Goal: Task Accomplishment & Management: Manage account settings

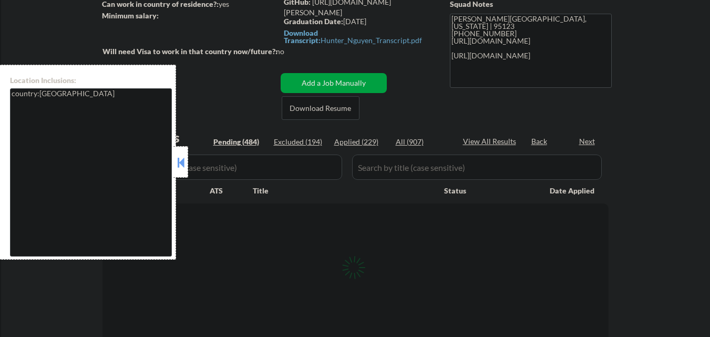
scroll to position [158, 0]
click at [185, 160] on button at bounding box center [181, 162] width 12 height 16
click at [414, 140] on div "All (907)" at bounding box center [421, 142] width 53 height 11
click at [184, 157] on button at bounding box center [181, 162] width 12 height 16
select select ""pending""
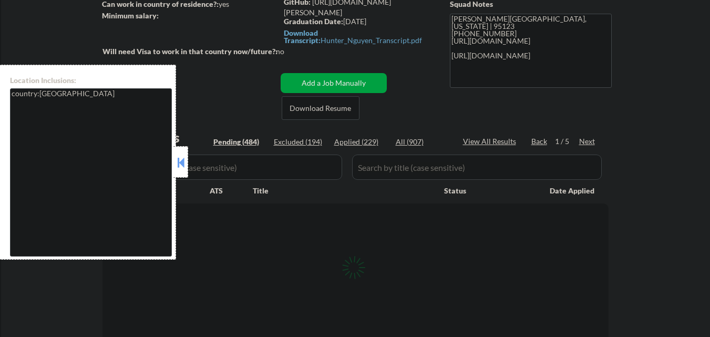
select select ""pending""
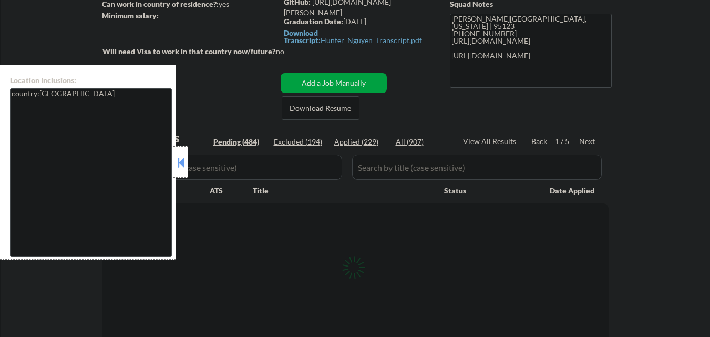
select select ""pending""
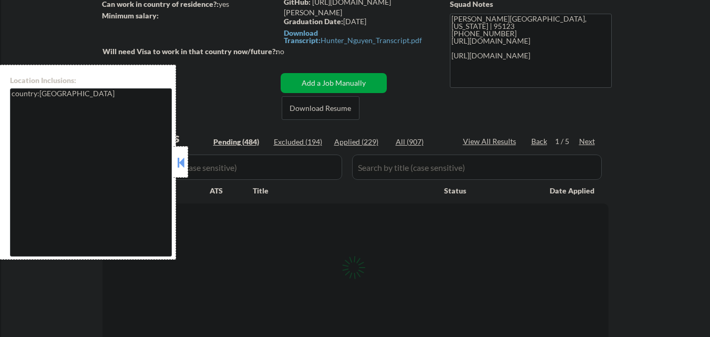
select select ""pending""
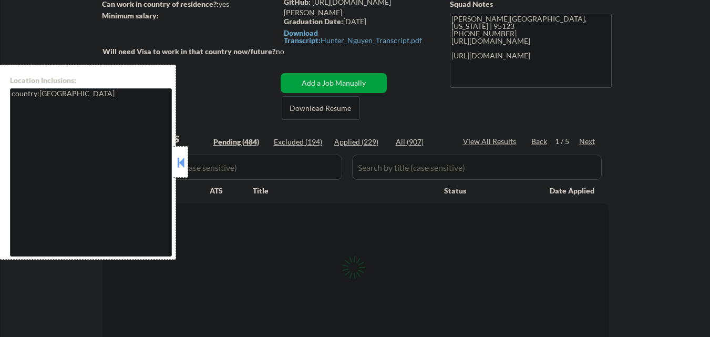
select select ""pending""
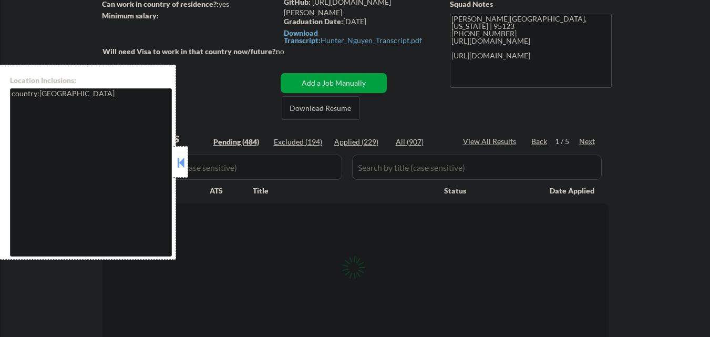
select select ""pending""
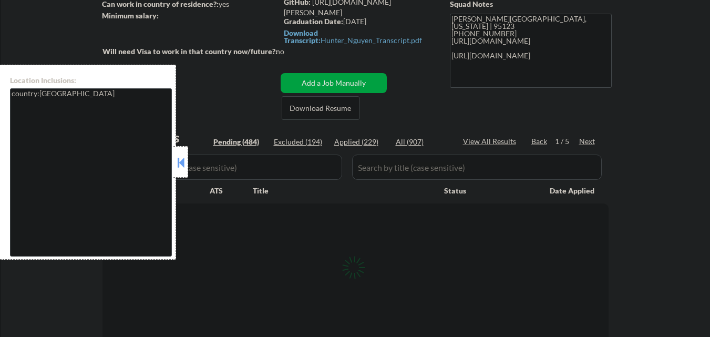
select select ""pending""
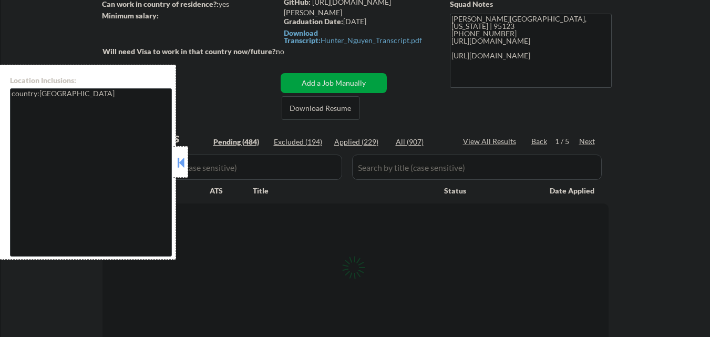
select select ""pending""
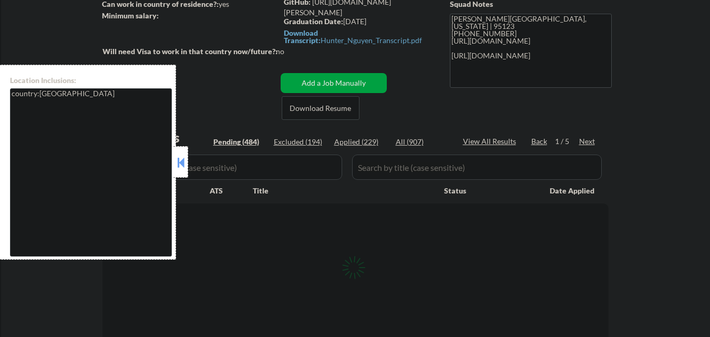
select select ""pending""
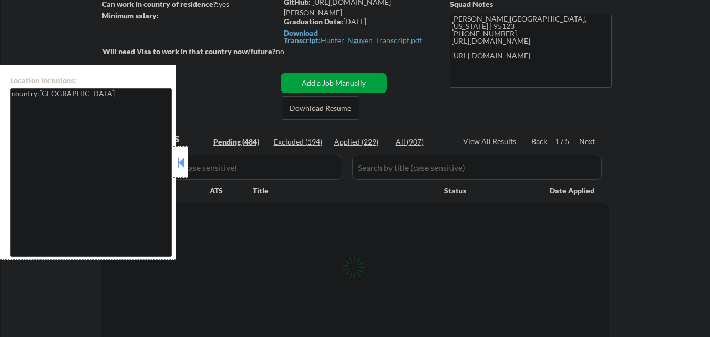
select select ""pending""
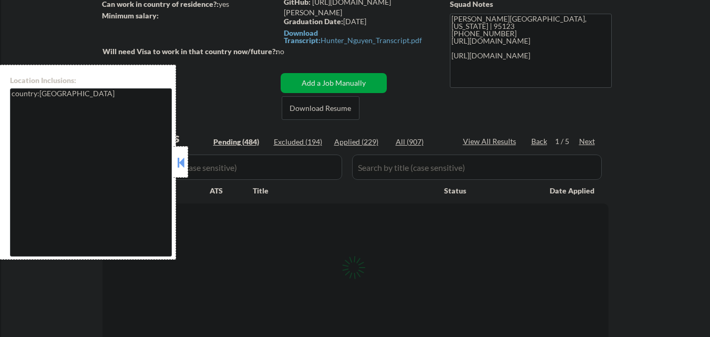
select select ""pending""
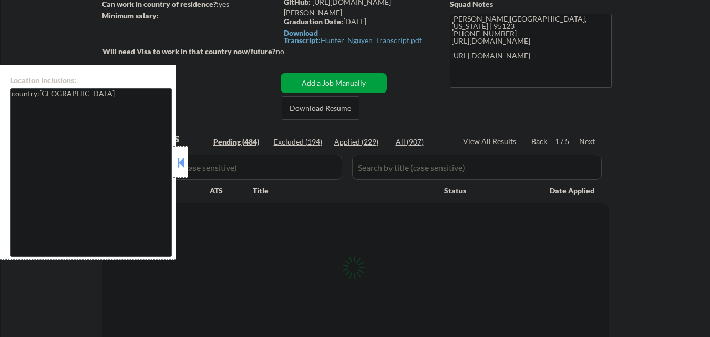
select select ""pending""
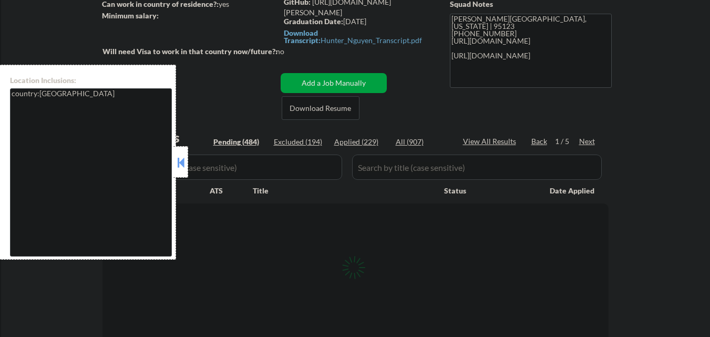
select select ""pending""
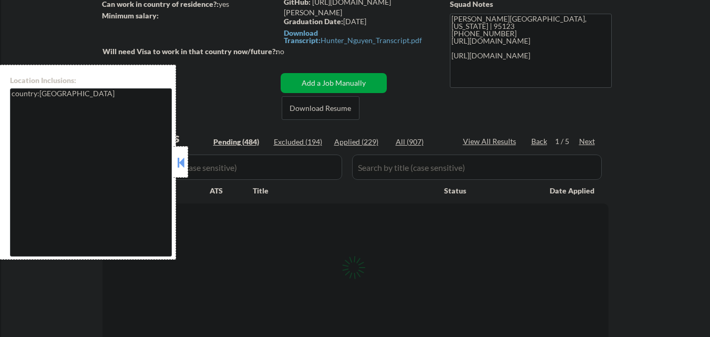
select select ""pending""
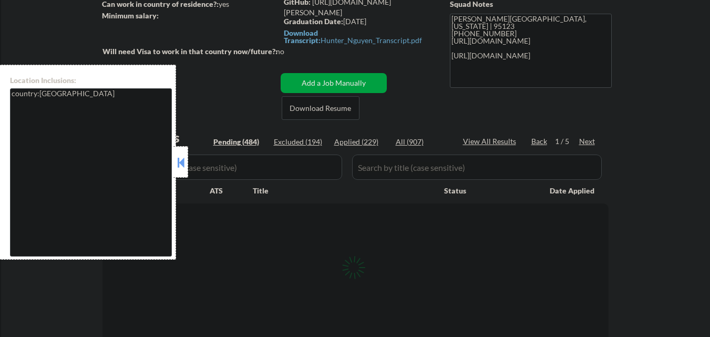
select select ""pending""
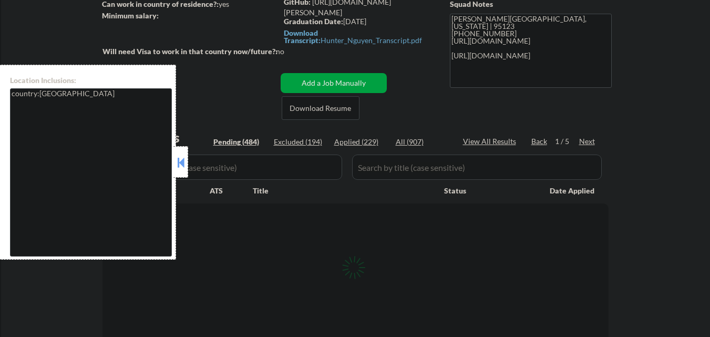
select select ""pending""
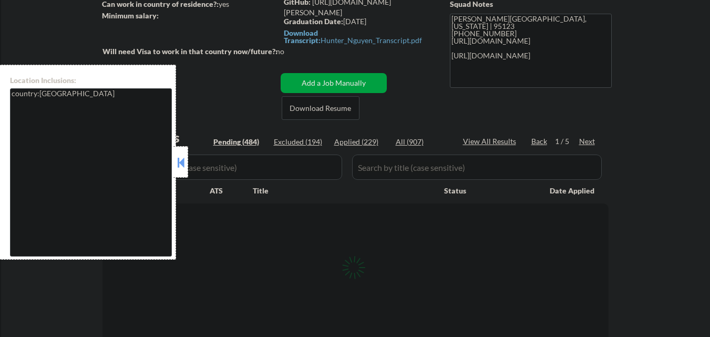
select select ""pending""
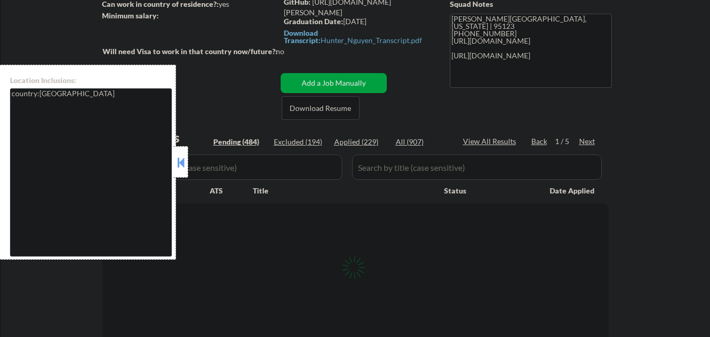
select select ""pending""
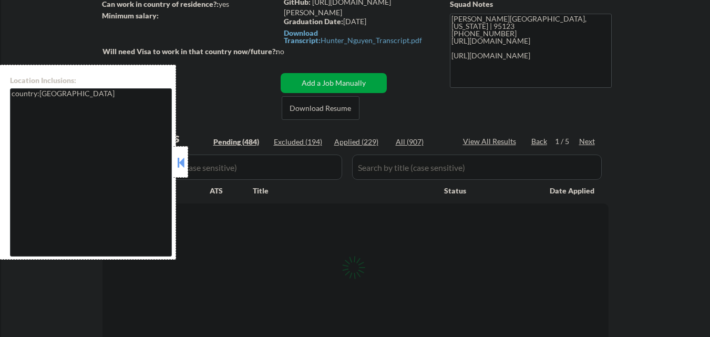
select select ""pending""
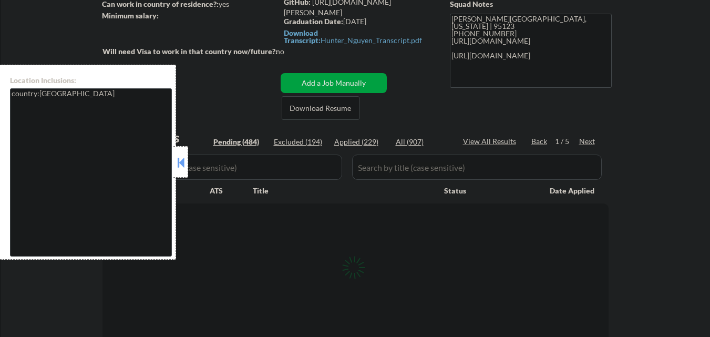
select select ""pending""
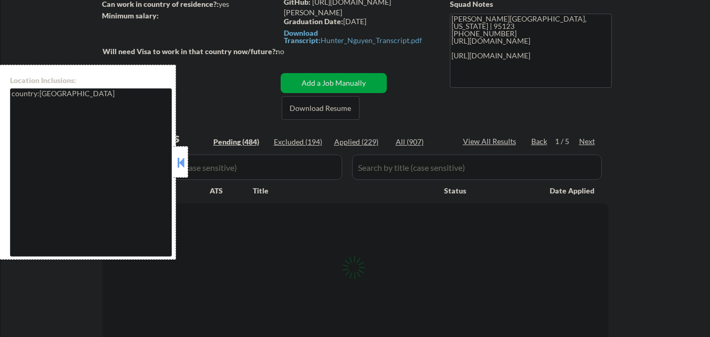
select select ""pending""
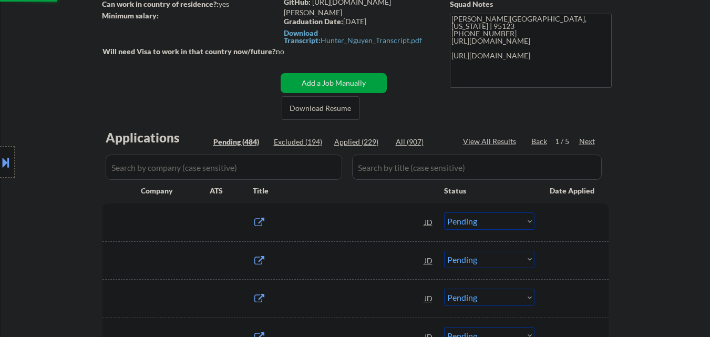
select select ""applied""
select select ""excluded__other_""
select select ""applied""
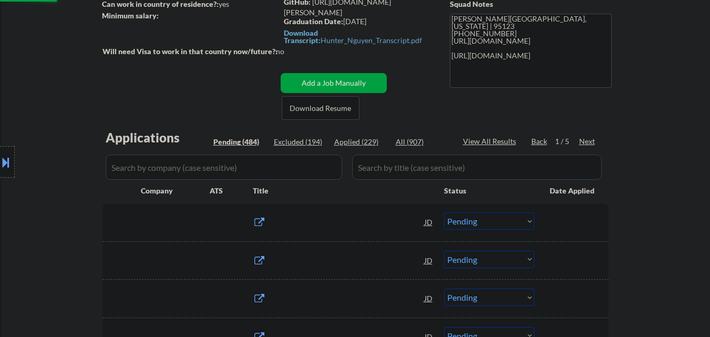
select select ""applied""
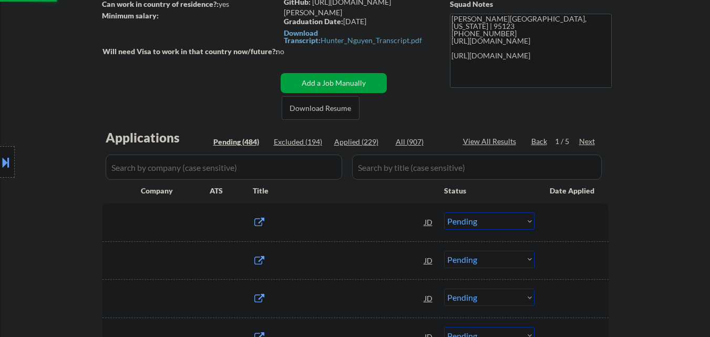
select select ""applied""
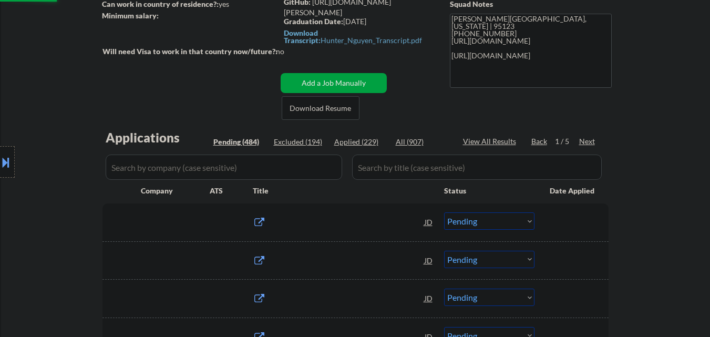
select select ""applied""
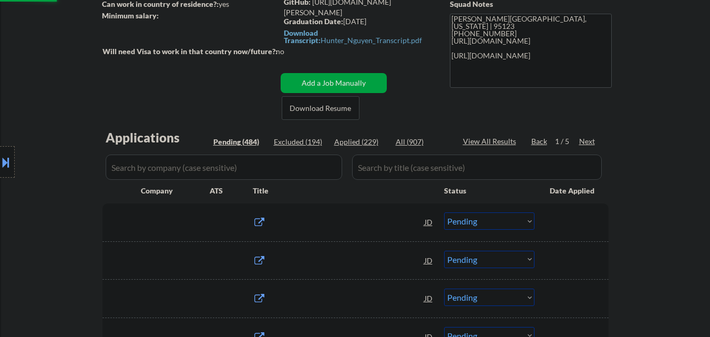
select select ""applied""
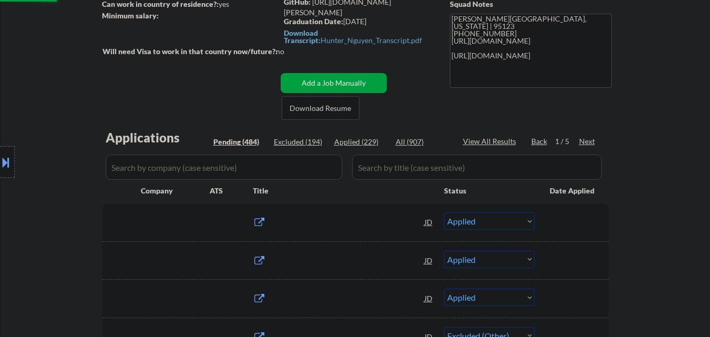
select select ""applied""
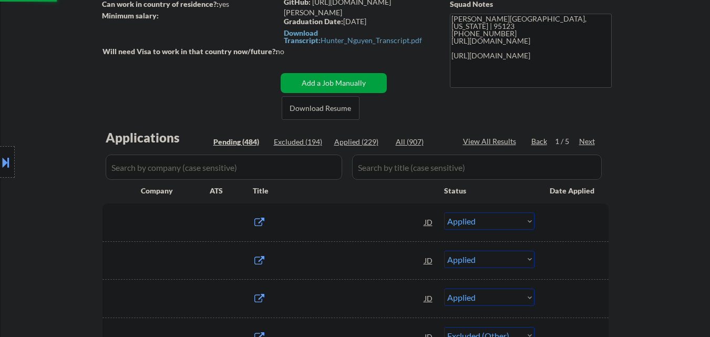
select select ""applied""
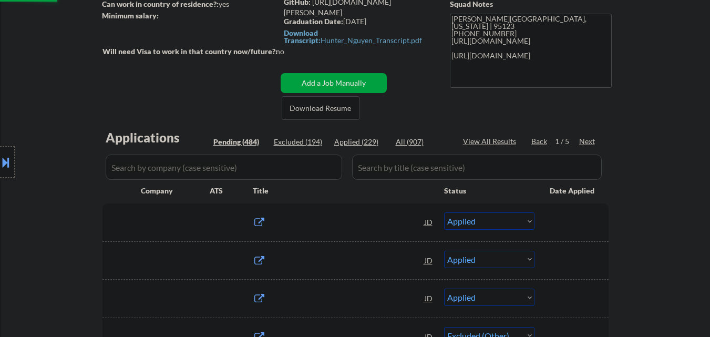
select select ""applied""
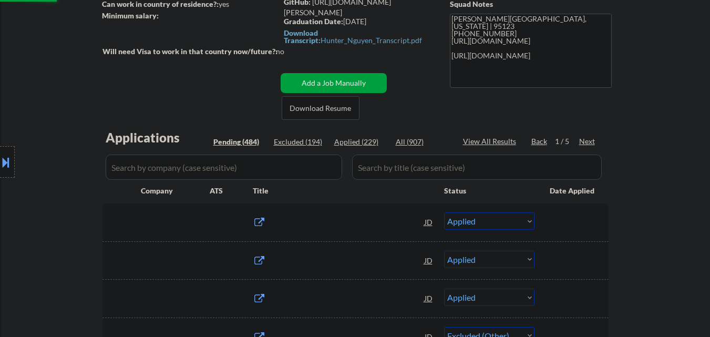
select select ""applied""
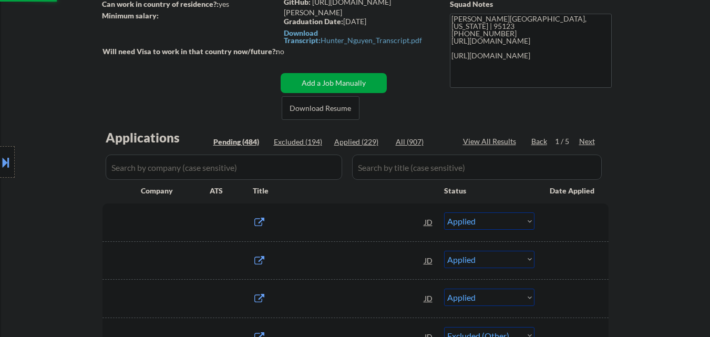
select select ""applied""
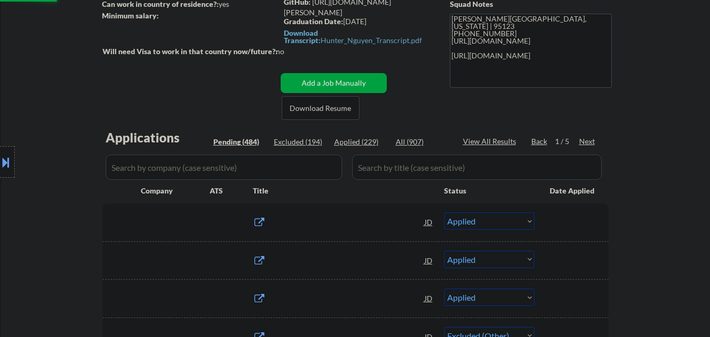
select select ""applied""
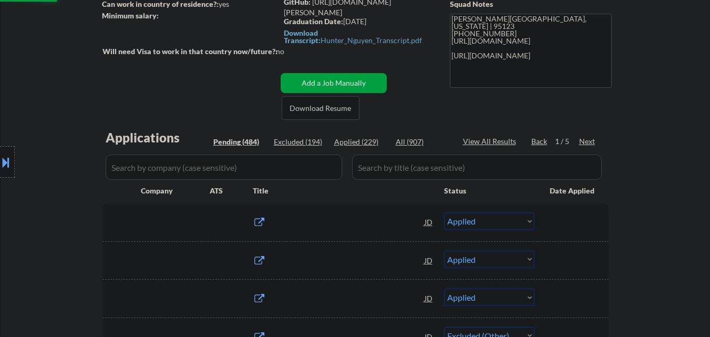
select select ""applied""
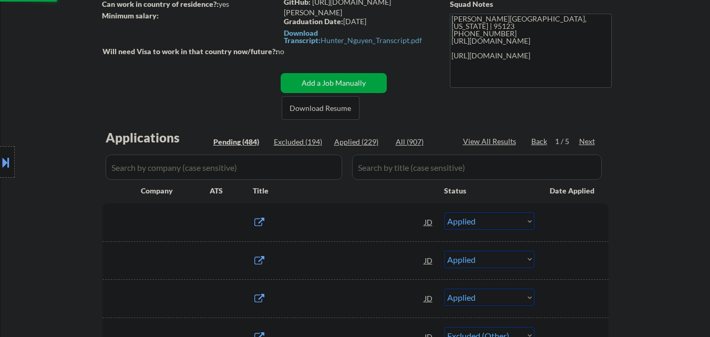
select select ""applied""
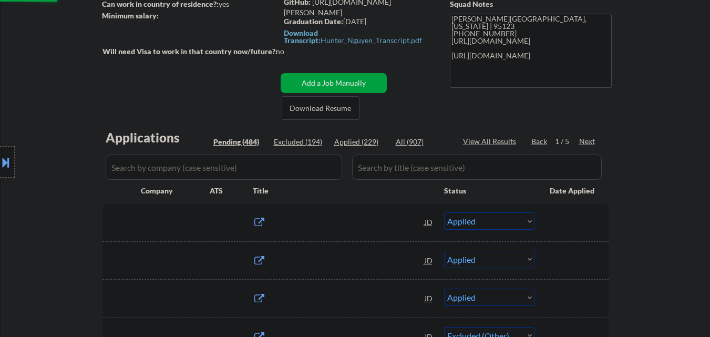
select select ""applied""
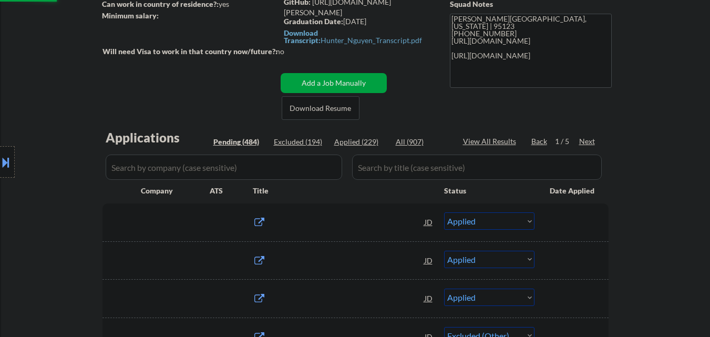
select select ""applied""
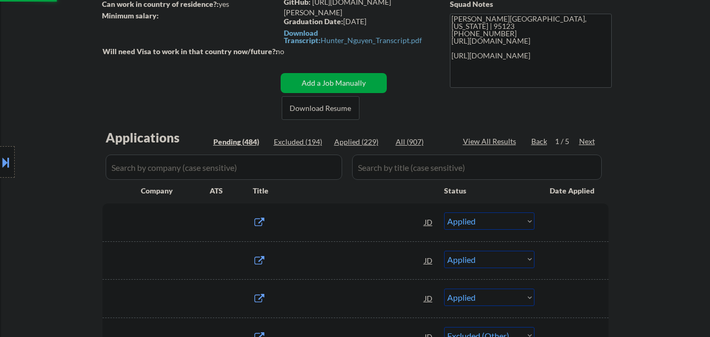
select select ""applied""
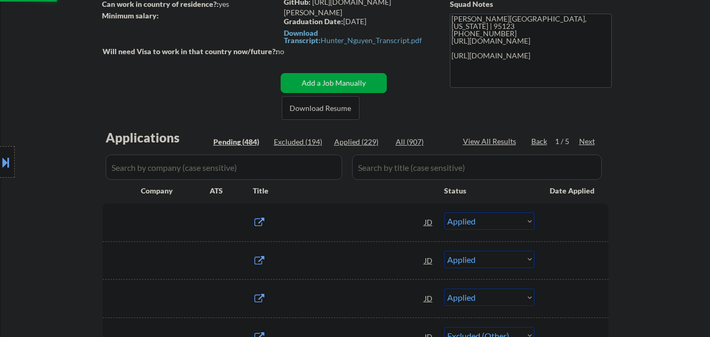
select select ""applied""
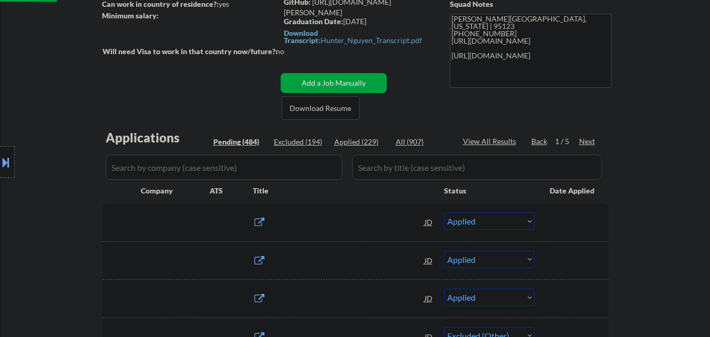
select select ""applied""
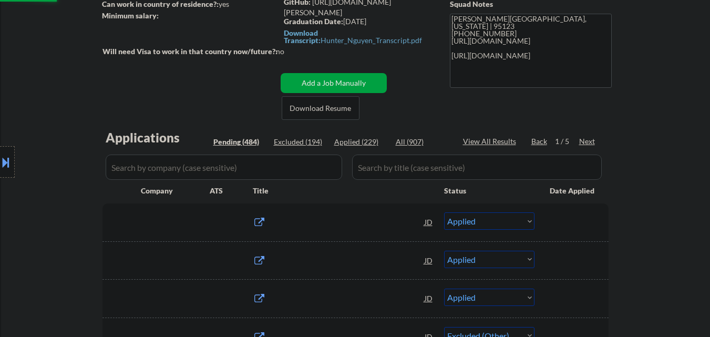
select select ""applied""
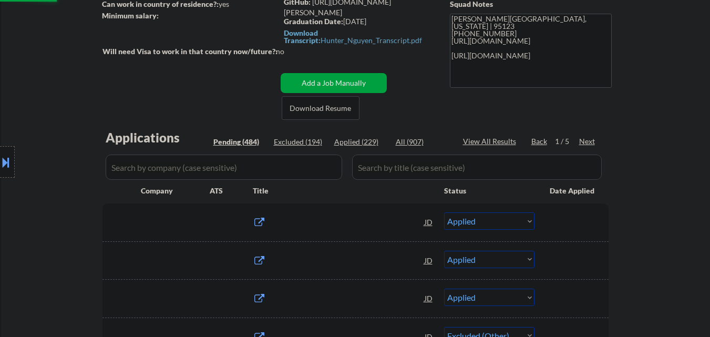
select select ""applied""
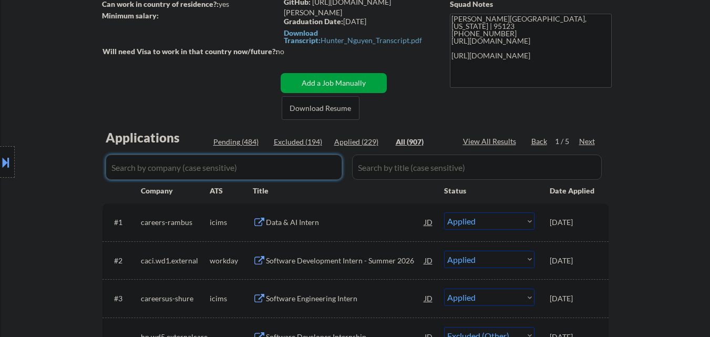
click at [256, 170] on input "input" at bounding box center [224, 166] width 236 height 25
paste input "motorolasolutions"
click at [72, 194] on div "Location Inclusions: country:US" at bounding box center [94, 162] width 188 height 195
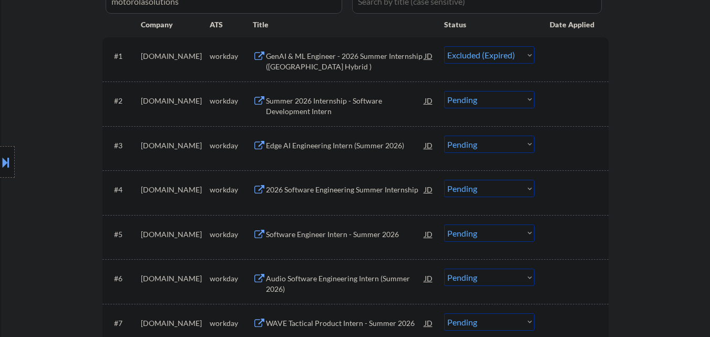
scroll to position [315, 0]
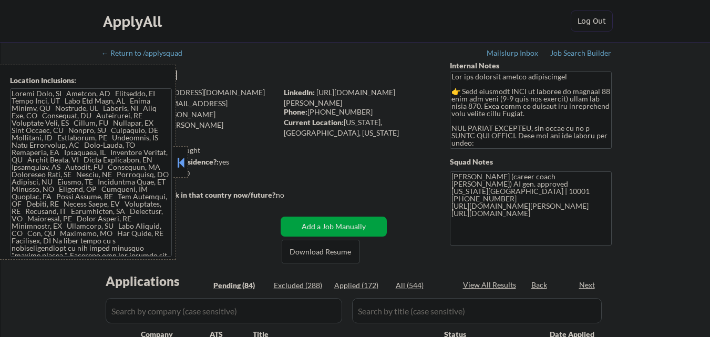
select select ""pending""
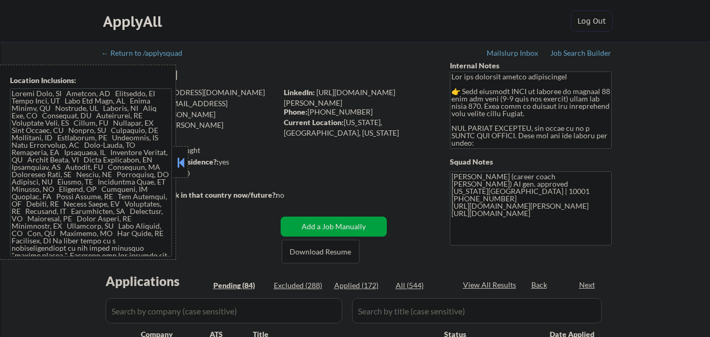
select select ""pending""
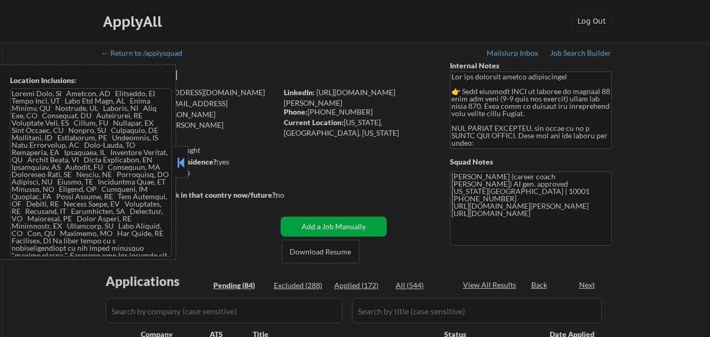
select select ""pending""
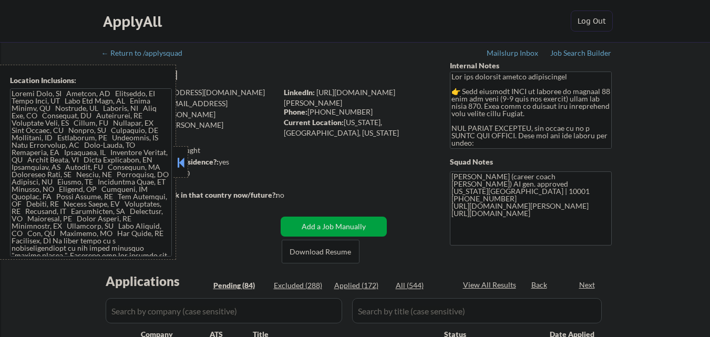
select select ""pending""
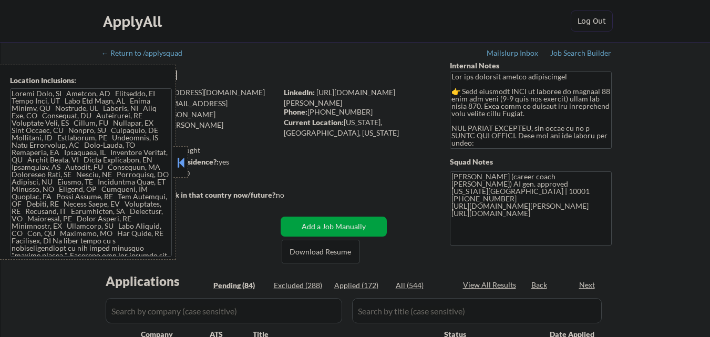
select select ""pending""
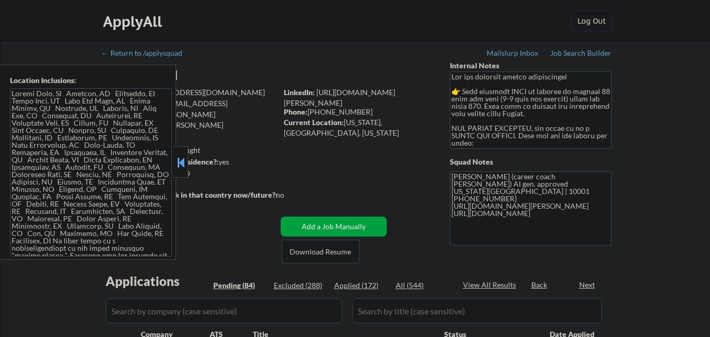
select select ""pending""
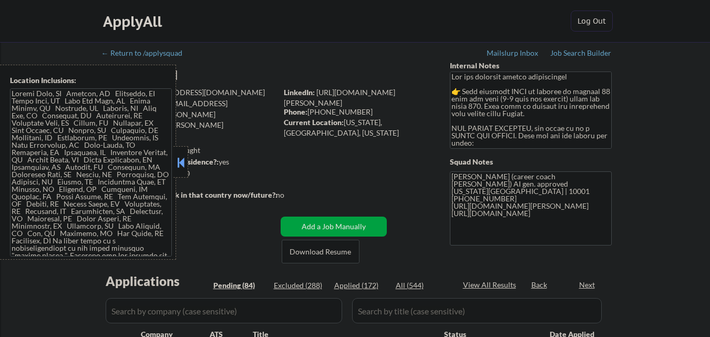
select select ""pending""
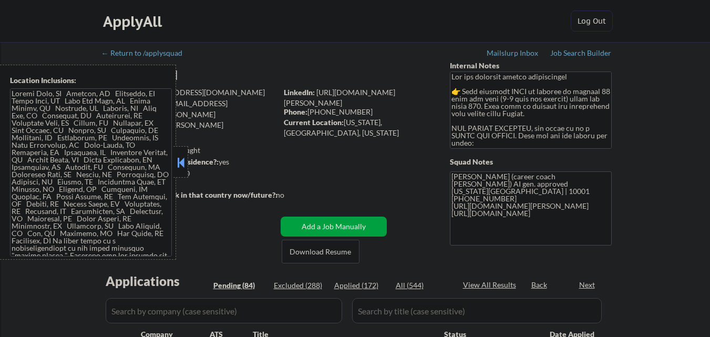
select select ""pending""
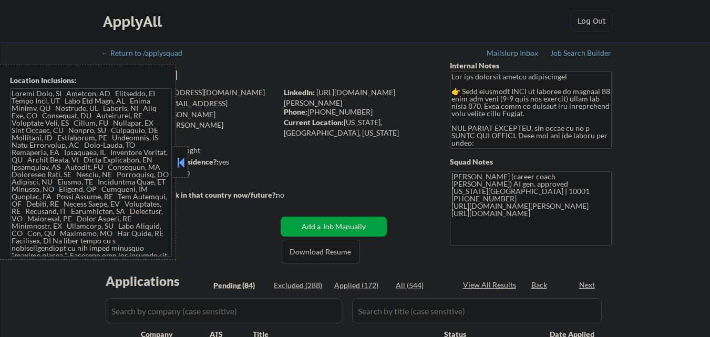
select select ""pending""
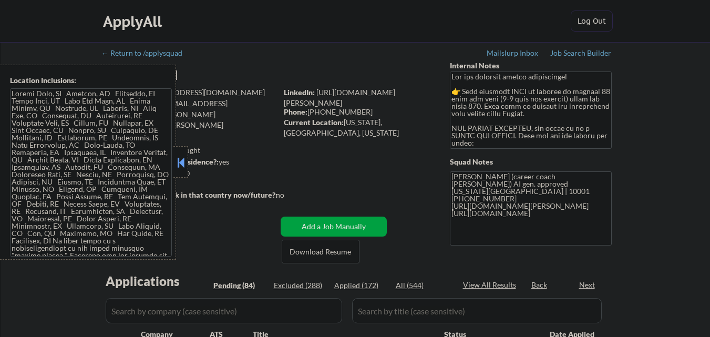
select select ""pending""
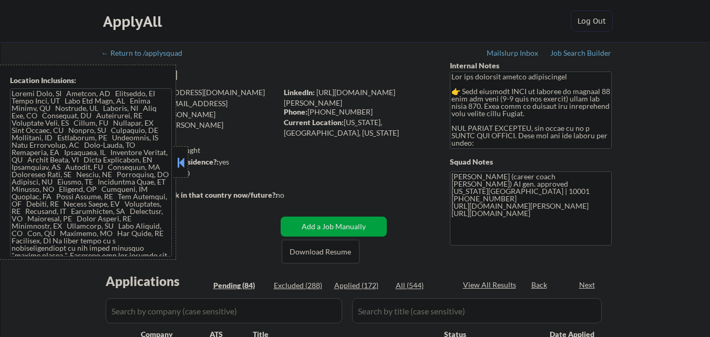
select select ""pending""
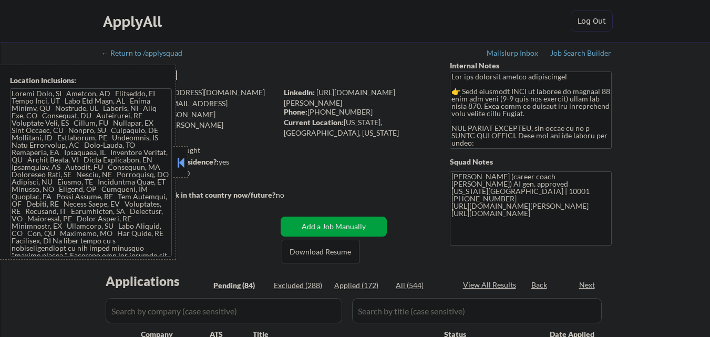
select select ""pending""
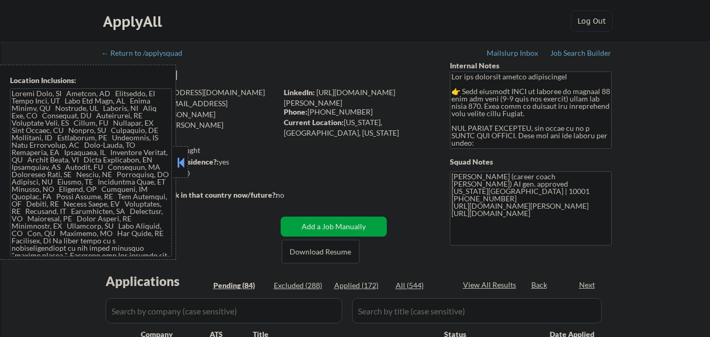
select select ""pending""
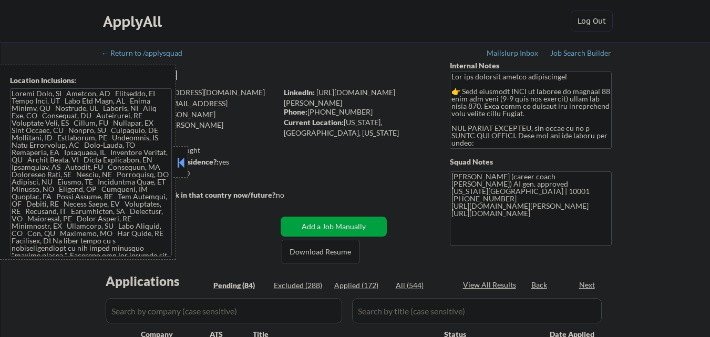
select select ""pending""
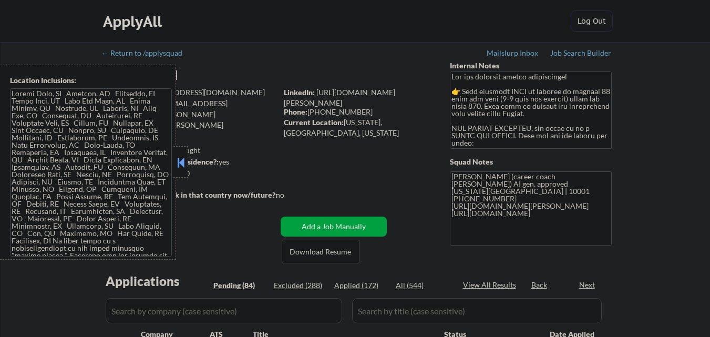
select select ""pending""
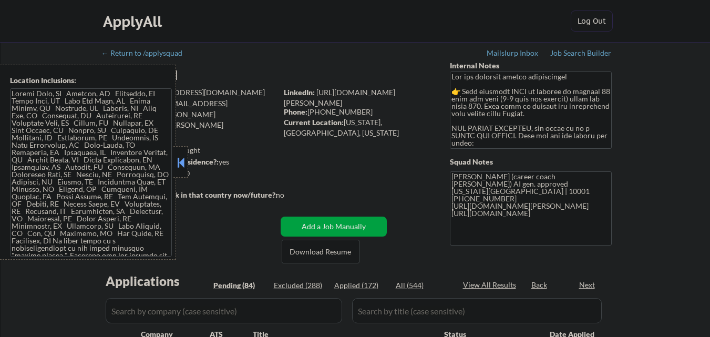
select select ""pending""
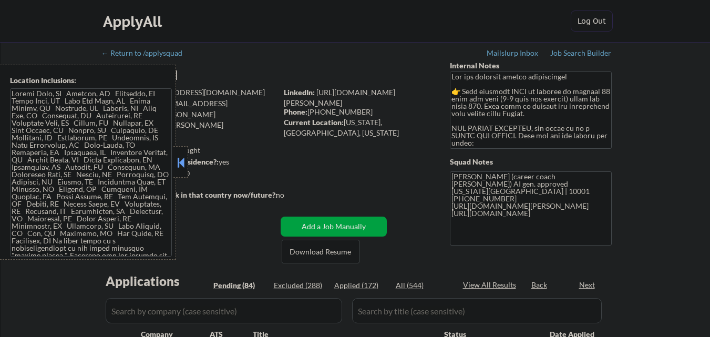
select select ""pending""
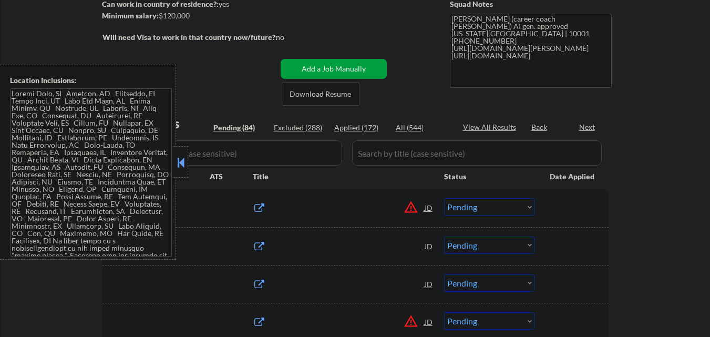
click at [180, 167] on button at bounding box center [181, 162] width 12 height 16
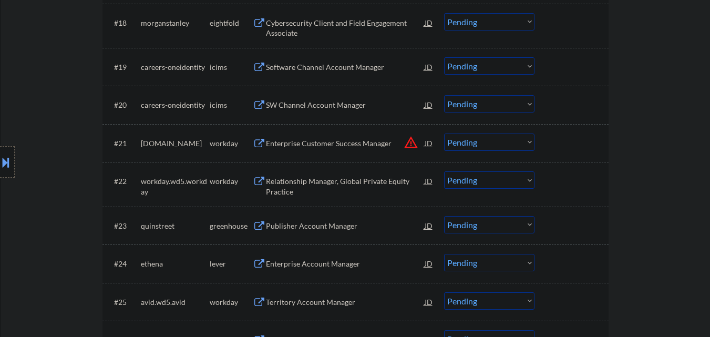
scroll to position [1050, 0]
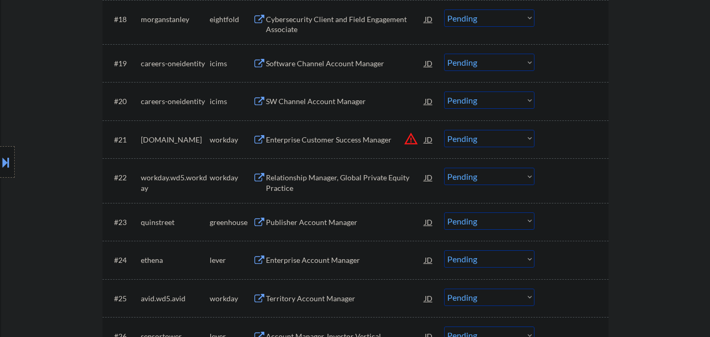
click at [351, 220] on div "Publisher Account Manager" at bounding box center [345, 222] width 159 height 11
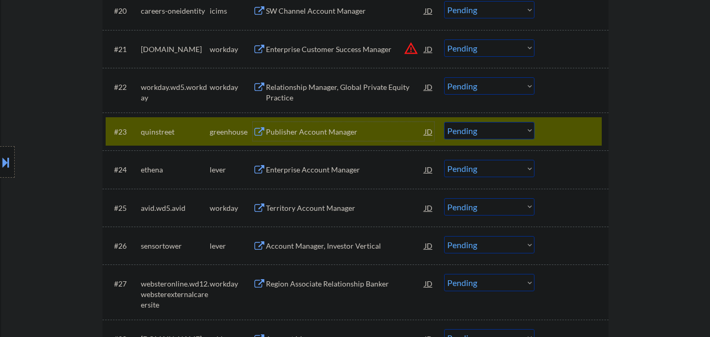
scroll to position [1155, 0]
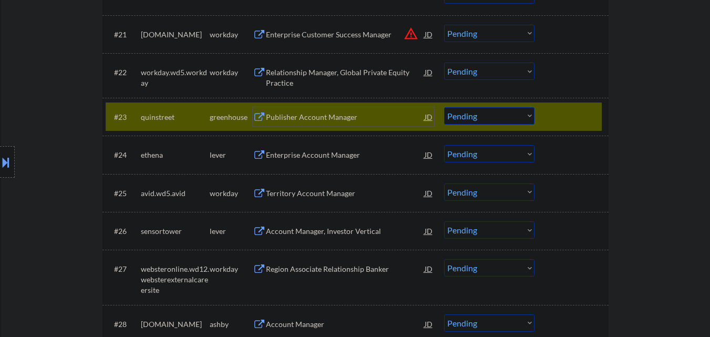
click at [517, 122] on select "Choose an option... Pending Applied Excluded (Questions) Excluded (Expired) Exc…" at bounding box center [489, 115] width 90 height 17
click at [444, 107] on select "Choose an option... Pending Applied Excluded (Questions) Excluded (Expired) Exc…" at bounding box center [489, 115] width 90 height 17
click at [581, 119] on div at bounding box center [572, 116] width 46 height 19
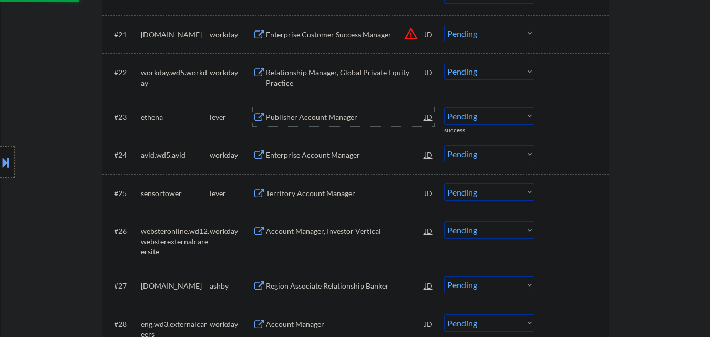
click at [381, 121] on div "Publisher Account Manager" at bounding box center [345, 117] width 159 height 11
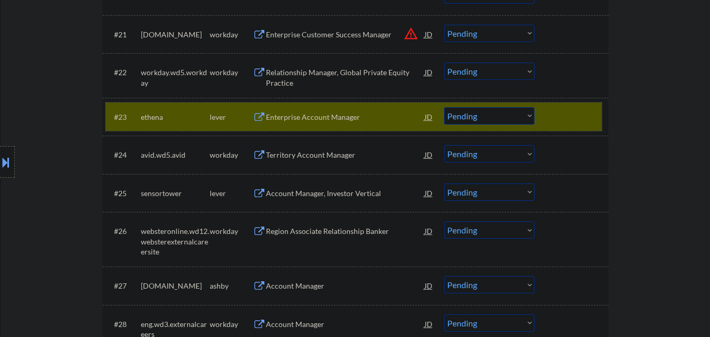
click at [323, 129] on div "#23 ethena lever Enterprise Account Manager JD Choose an option... Pending Appl…" at bounding box center [354, 116] width 496 height 28
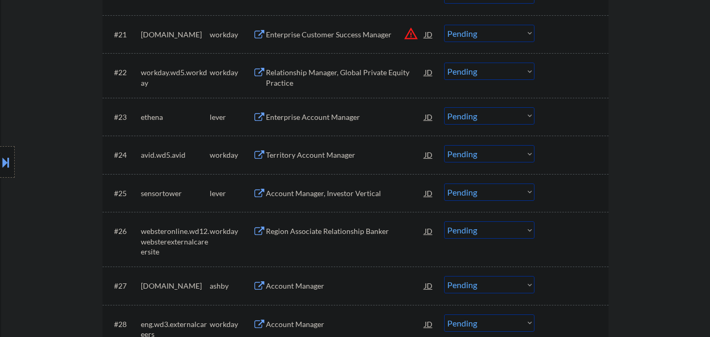
drag, startPoint x: 324, startPoint y: 116, endPoint x: 345, endPoint y: 101, distance: 24.9
click at [326, 114] on div "Enterprise Account Manager" at bounding box center [345, 117] width 159 height 11
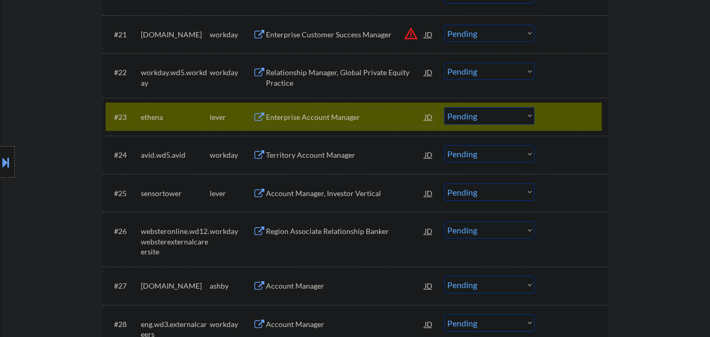
drag, startPoint x: 483, startPoint y: 112, endPoint x: 483, endPoint y: 123, distance: 10.5
click at [483, 113] on select "Choose an option... Pending Applied Excluded (Questions) Excluded (Expired) Exc…" at bounding box center [489, 115] width 90 height 17
click at [444, 107] on select "Choose an option... Pending Applied Excluded (Questions) Excluded (Expired) Exc…" at bounding box center [489, 115] width 90 height 17
select select ""pending""
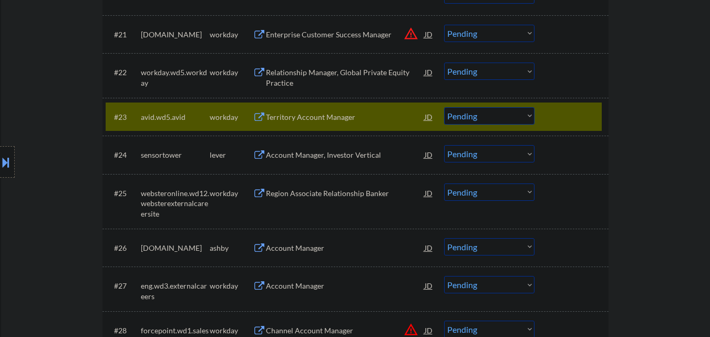
drag, startPoint x: 561, startPoint y: 111, endPoint x: 558, endPoint y: 126, distance: 15.6
click at [561, 111] on div at bounding box center [572, 116] width 46 height 19
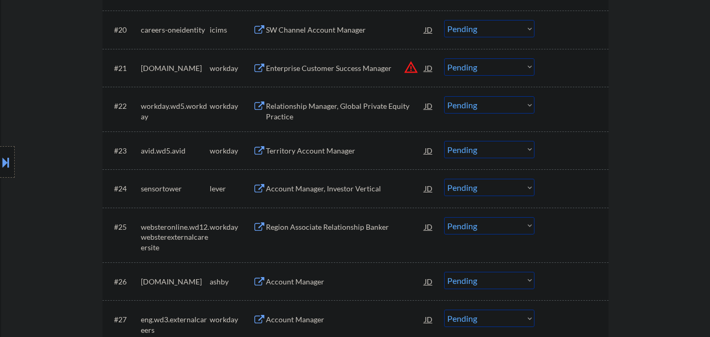
scroll to position [1103, 0]
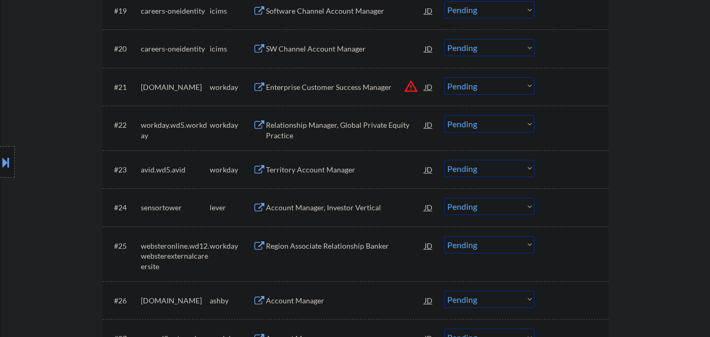
click at [586, 214] on div at bounding box center [572, 206] width 46 height 19
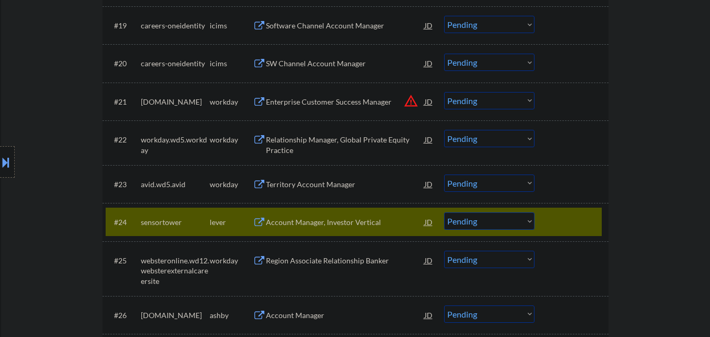
scroll to position [1155, 0]
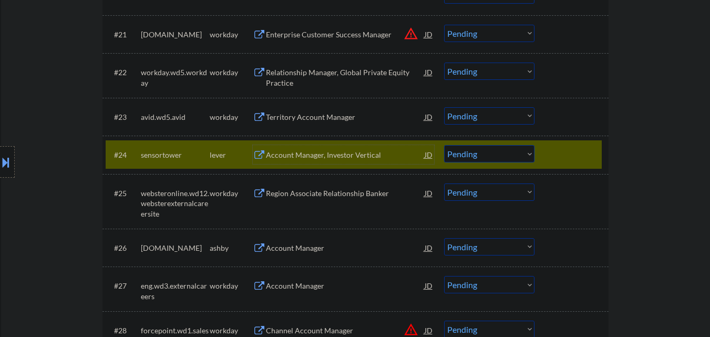
click at [365, 156] on div "Account Manager, Investor Vertical" at bounding box center [345, 155] width 159 height 11
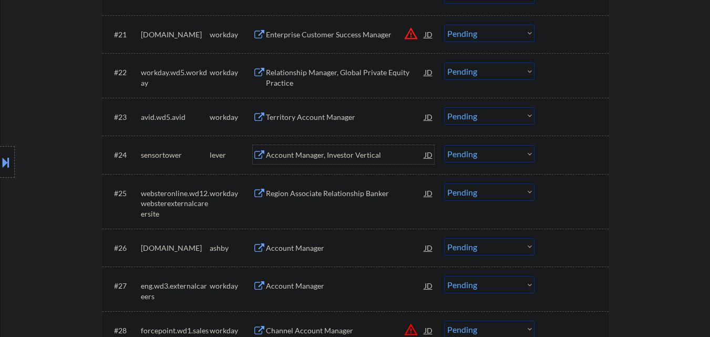
drag, startPoint x: 485, startPoint y: 157, endPoint x: 482, endPoint y: 162, distance: 5.7
click at [485, 157] on select "Choose an option... Pending Applied Excluded (Questions) Excluded (Expired) Exc…" at bounding box center [489, 153] width 90 height 17
click at [444, 145] on select "Choose an option... Pending Applied Excluded (Questions) Excluded (Expired) Exc…" at bounding box center [489, 153] width 90 height 17
click at [602, 151] on div "#24 sensortower lever Account Manager, Investor Vertical JD Choose an option...…" at bounding box center [355, 154] width 506 height 38
select select ""pending""
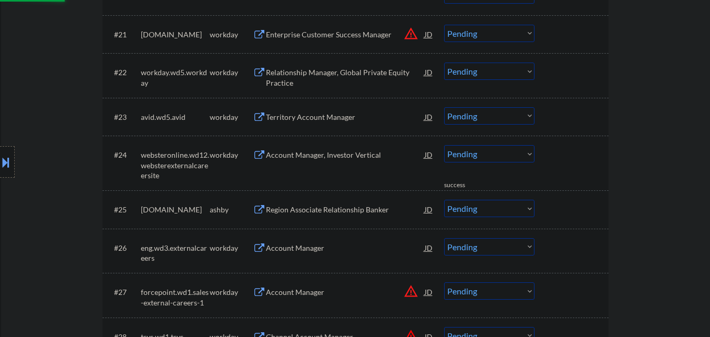
click at [581, 155] on div at bounding box center [572, 154] width 46 height 19
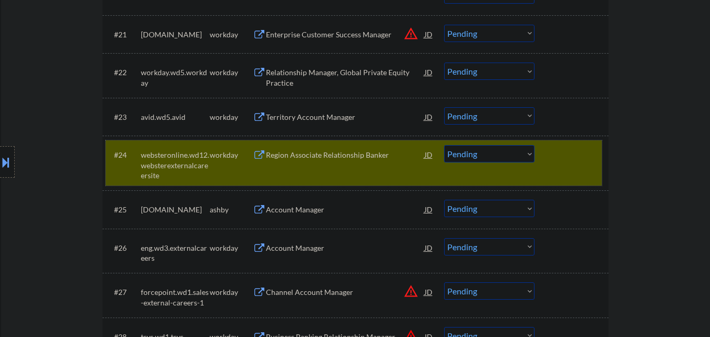
click at [5, 169] on button at bounding box center [6, 161] width 12 height 17
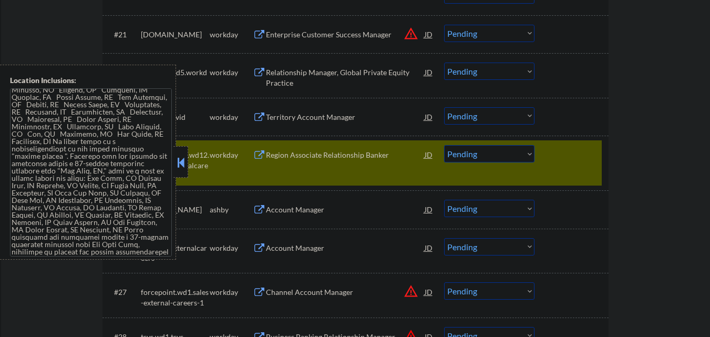
scroll to position [107, 0]
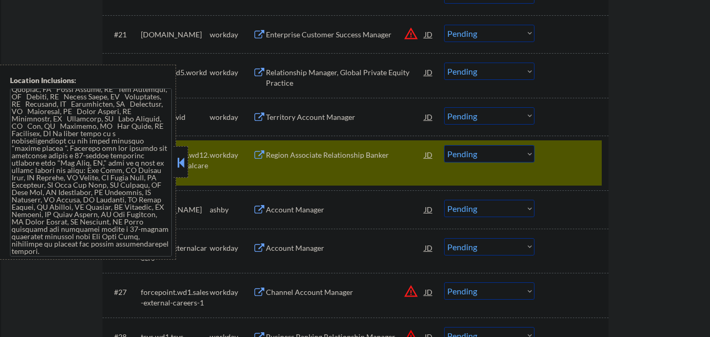
drag, startPoint x: 180, startPoint y: 161, endPoint x: 394, endPoint y: 67, distance: 234.0
click at [183, 160] on button at bounding box center [181, 162] width 12 height 16
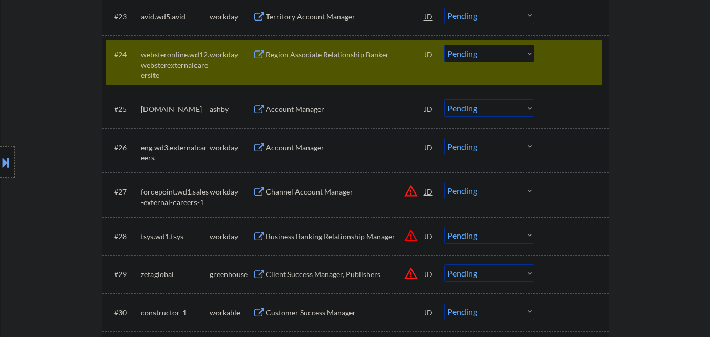
scroll to position [1260, 0]
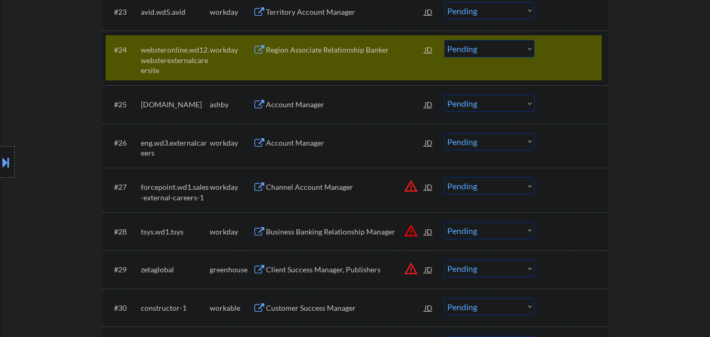
click at [561, 51] on div at bounding box center [572, 49] width 46 height 19
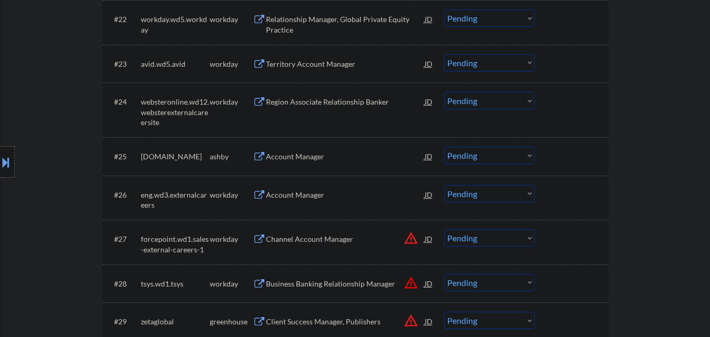
scroll to position [1208, 0]
drag, startPoint x: 559, startPoint y: 120, endPoint x: 595, endPoint y: 118, distance: 36.3
click at [563, 119] on div "#24 websteronline.wd12.websterexternalcareersite workday Region Associate Relat…" at bounding box center [354, 110] width 496 height 45
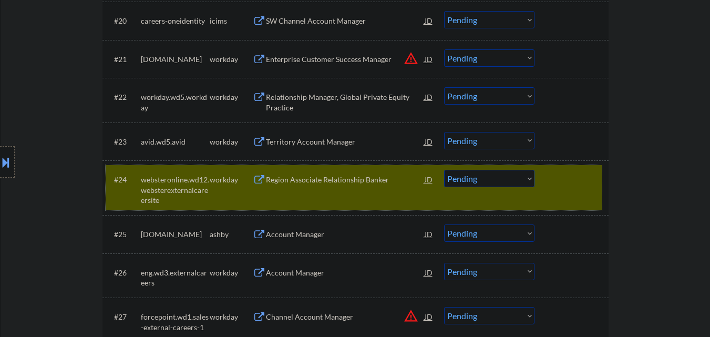
scroll to position [1132, 0]
click at [568, 179] on div at bounding box center [572, 178] width 46 height 19
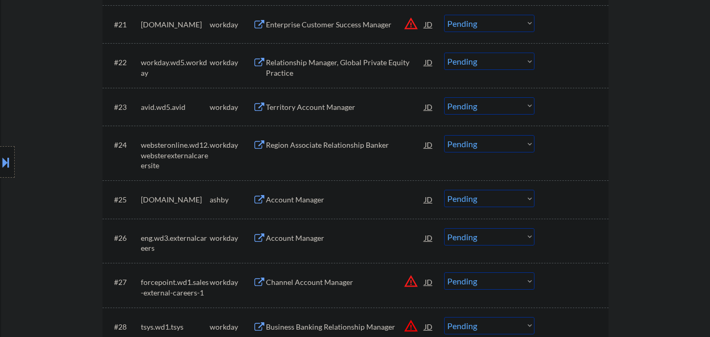
scroll to position [1237, 0]
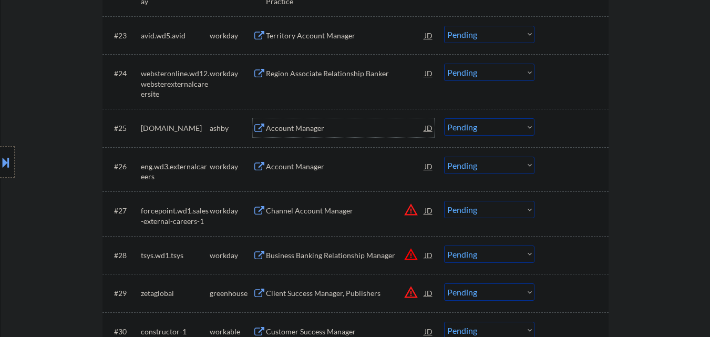
click at [316, 131] on div "Account Manager" at bounding box center [345, 128] width 159 height 11
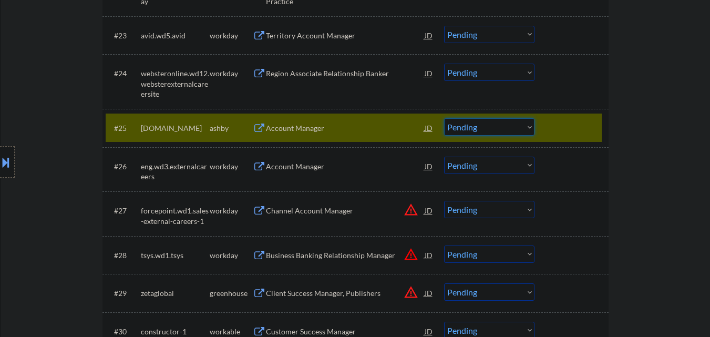
drag, startPoint x: 498, startPoint y: 123, endPoint x: 498, endPoint y: 133, distance: 10.0
click at [498, 126] on select "Choose an option... Pending Applied Excluded (Questions) Excluded (Expired) Exc…" at bounding box center [489, 126] width 90 height 17
click at [444, 118] on select "Choose an option... Pending Applied Excluded (Questions) Excluded (Expired) Exc…" at bounding box center [489, 126] width 90 height 17
click at [598, 120] on div "#25 arch.co ashby Account Manager JD Choose an option... Pending Applied Exclud…" at bounding box center [354, 127] width 496 height 28
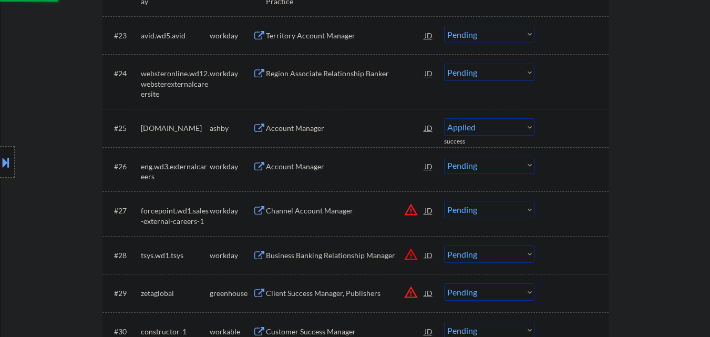
select select ""pending""
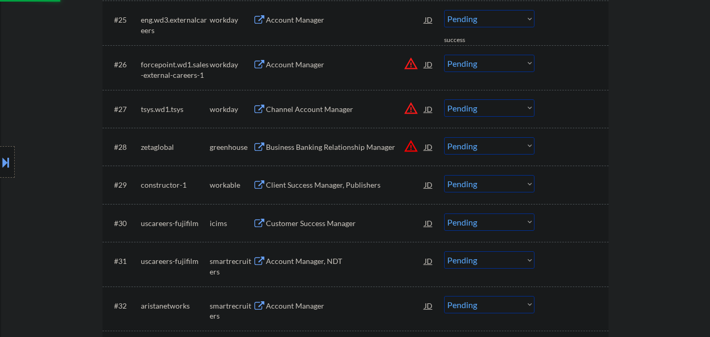
scroll to position [1394, 0]
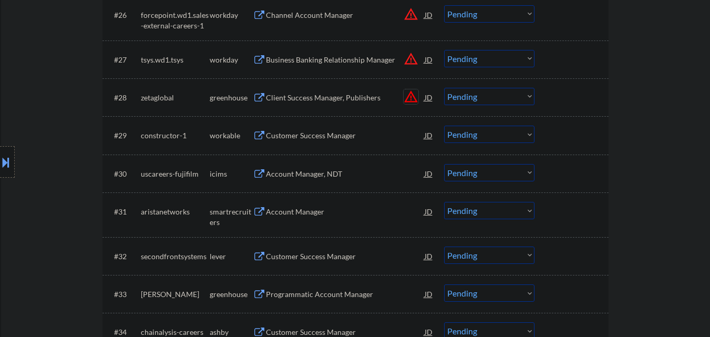
click at [406, 97] on button "warning_amber" at bounding box center [410, 96] width 15 height 15
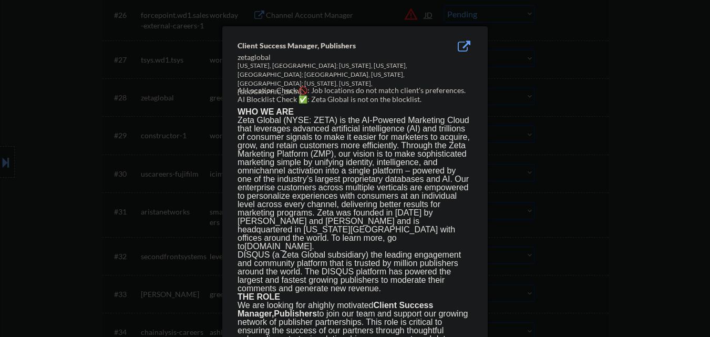
click at [530, 100] on div at bounding box center [355, 168] width 710 height 337
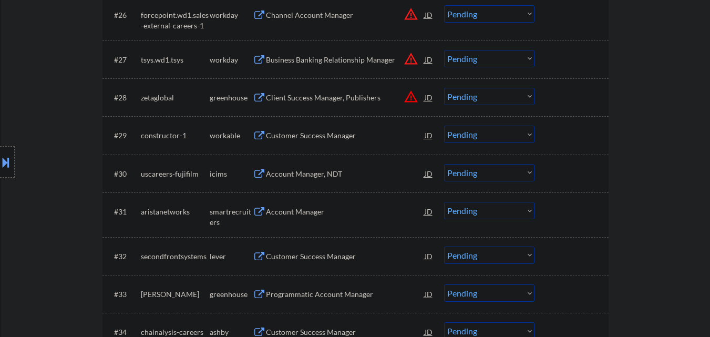
click at [342, 95] on div "Client Success Manager, Publishers" at bounding box center [345, 97] width 159 height 11
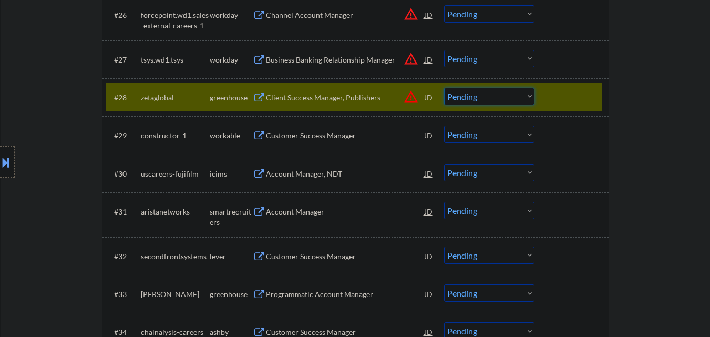
click at [524, 96] on select "Choose an option... Pending Applied Excluded (Questions) Excluded (Expired) Exc…" at bounding box center [489, 96] width 90 height 17
click at [444, 88] on select "Choose an option... Pending Applied Excluded (Questions) Excluded (Expired) Exc…" at bounding box center [489, 96] width 90 height 17
click at [572, 95] on div at bounding box center [572, 97] width 46 height 19
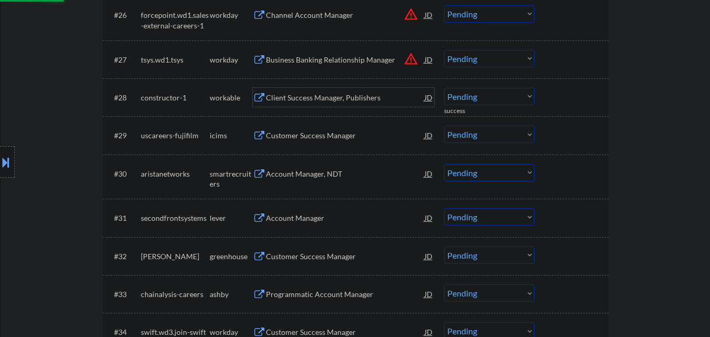
click at [324, 97] on div "Client Success Manager, Publishers" at bounding box center [345, 97] width 159 height 11
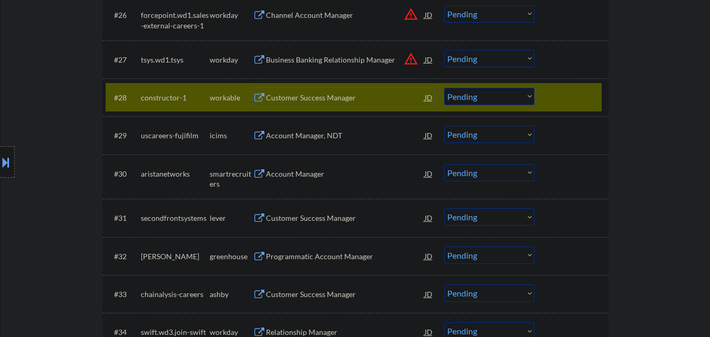
click at [510, 98] on select "Choose an option... Pending Applied Excluded (Questions) Excluded (Expired) Exc…" at bounding box center [489, 96] width 90 height 17
click at [444, 88] on select "Choose an option... Pending Applied Excluded (Questions) Excluded (Expired) Exc…" at bounding box center [489, 96] width 90 height 17
select select ""pending""
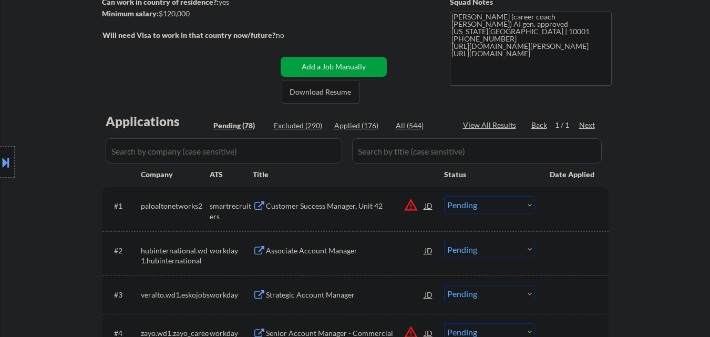
scroll to position [134, 0]
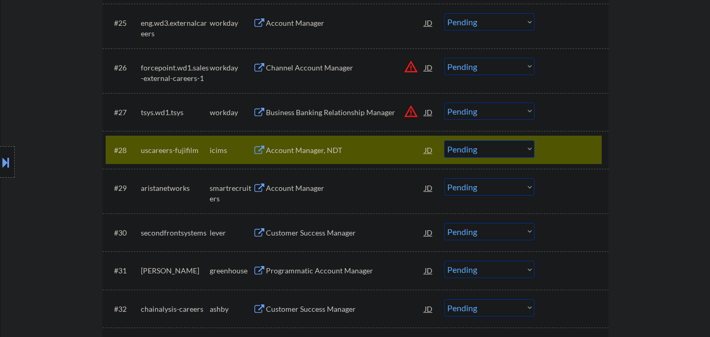
drag, startPoint x: 578, startPoint y: 142, endPoint x: 570, endPoint y: 153, distance: 13.1
click at [577, 143] on div at bounding box center [572, 149] width 46 height 19
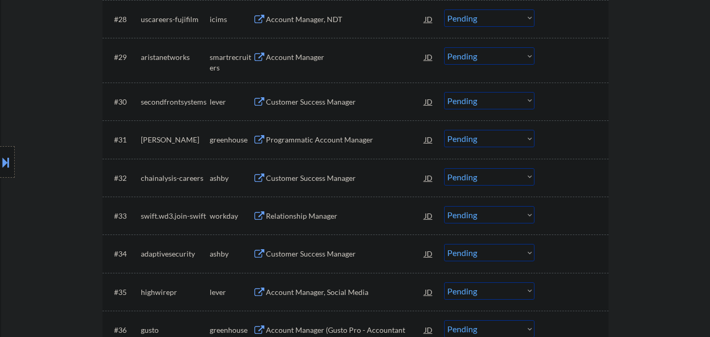
scroll to position [1499, 0]
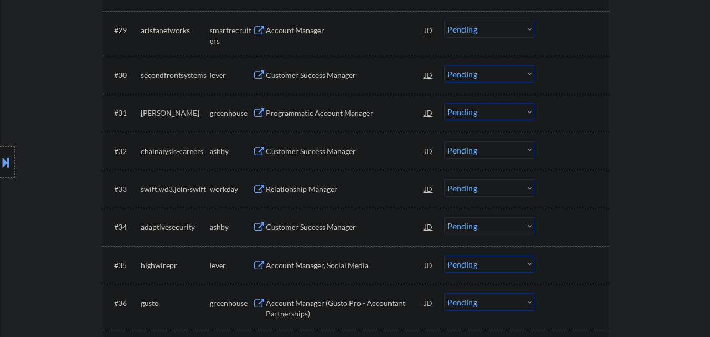
click at [342, 72] on div "Customer Success Manager" at bounding box center [345, 75] width 159 height 11
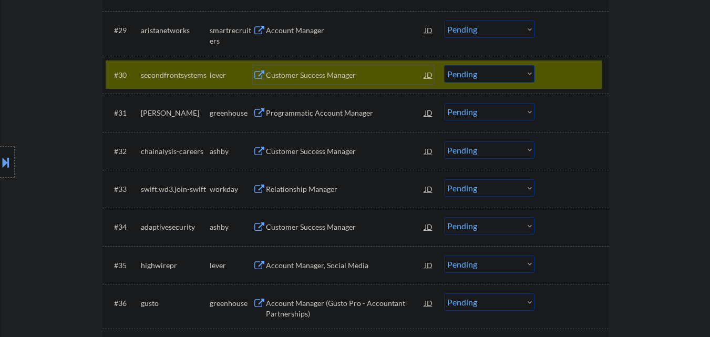
click at [499, 81] on select "Choose an option... Pending Applied Excluded (Questions) Excluded (Expired) Exc…" at bounding box center [489, 73] width 90 height 17
click at [444, 65] on select "Choose an option... Pending Applied Excluded (Questions) Excluded (Expired) Exc…" at bounding box center [489, 73] width 90 height 17
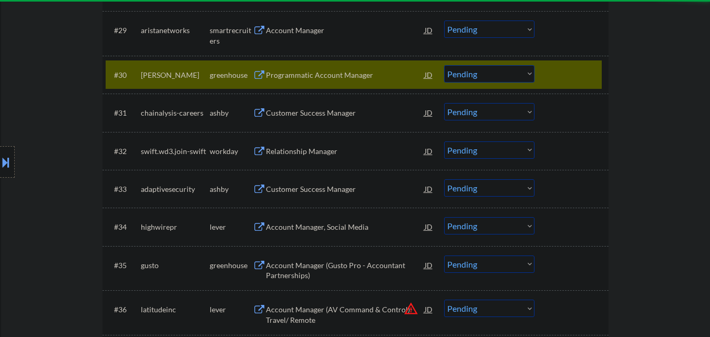
click at [341, 74] on div "Programmatic Account Manager" at bounding box center [345, 75] width 159 height 11
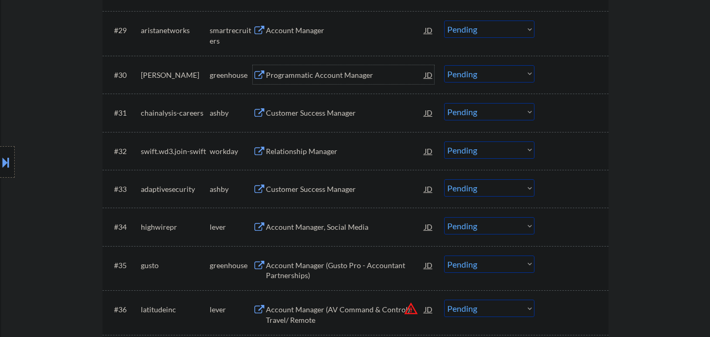
drag, startPoint x: 496, startPoint y: 74, endPoint x: 500, endPoint y: 82, distance: 9.2
click at [496, 74] on select "Choose an option... Pending Applied Excluded (Questions) Excluded (Expired) Exc…" at bounding box center [489, 73] width 90 height 17
click at [444, 65] on select "Choose an option... Pending Applied Excluded (Questions) Excluded (Expired) Exc…" at bounding box center [489, 73] width 90 height 17
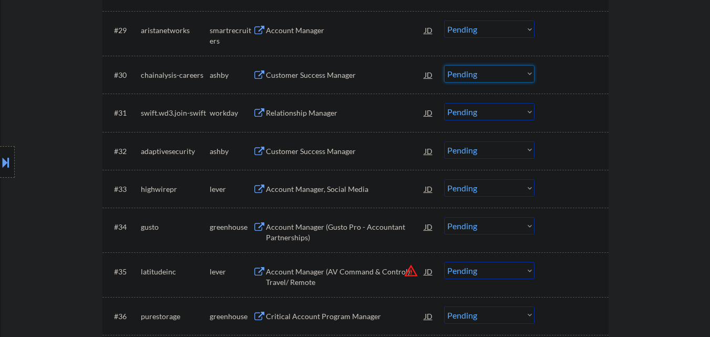
click at [510, 75] on select "Choose an option... Pending Applied Excluded (Questions) Excluded (Expired) Exc…" at bounding box center [489, 73] width 90 height 17
click at [562, 67] on div at bounding box center [572, 74] width 46 height 19
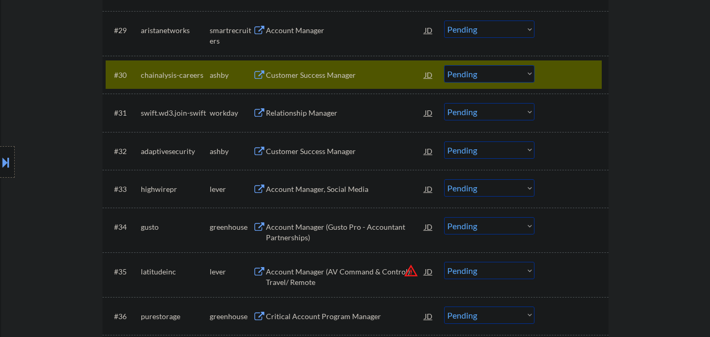
click at [347, 73] on div "Customer Success Manager" at bounding box center [345, 75] width 159 height 11
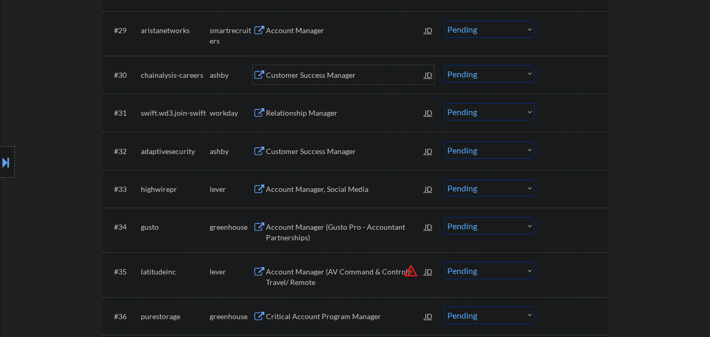
click at [492, 75] on select "Choose an option... Pending Applied Excluded (Questions) Excluded (Expired) Exc…" at bounding box center [489, 73] width 90 height 17
click at [444, 65] on select "Choose an option... Pending Applied Excluded (Questions) Excluded (Expired) Exc…" at bounding box center [489, 73] width 90 height 17
select select ""pending""
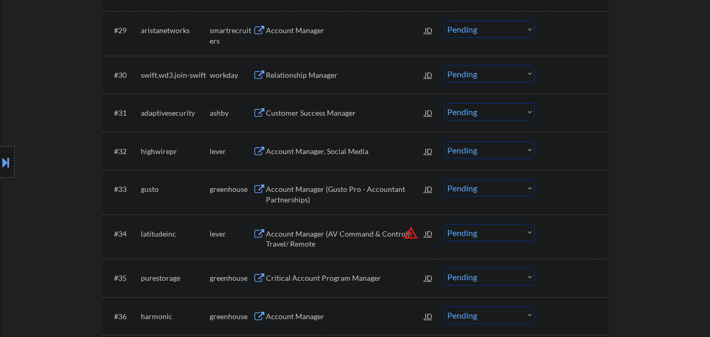
click at [327, 154] on div "Account Manager, Social Media" at bounding box center [345, 151] width 159 height 11
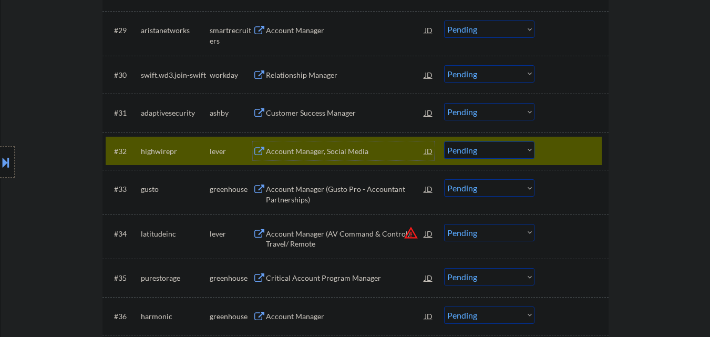
click at [0, 155] on div at bounding box center [7, 162] width 15 height 32
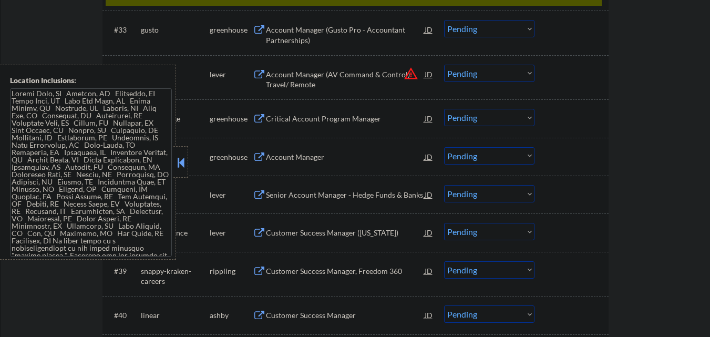
scroll to position [1657, 0]
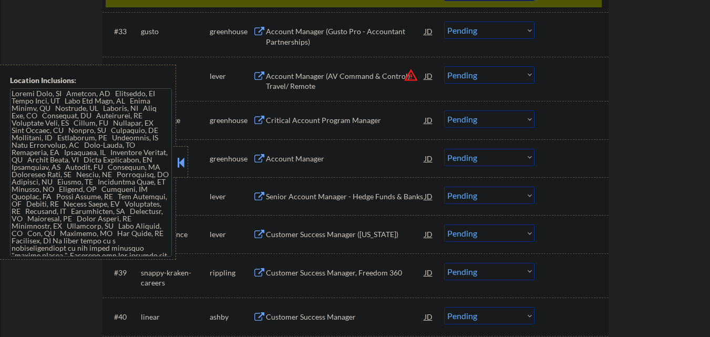
drag, startPoint x: 184, startPoint y: 153, endPoint x: 351, endPoint y: 283, distance: 211.8
click at [186, 155] on div at bounding box center [180, 162] width 15 height 32
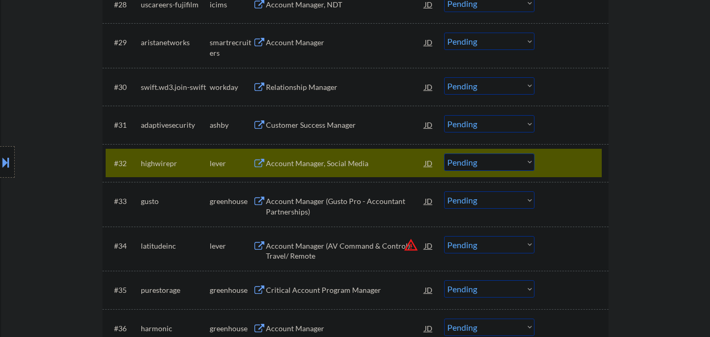
scroll to position [1499, 0]
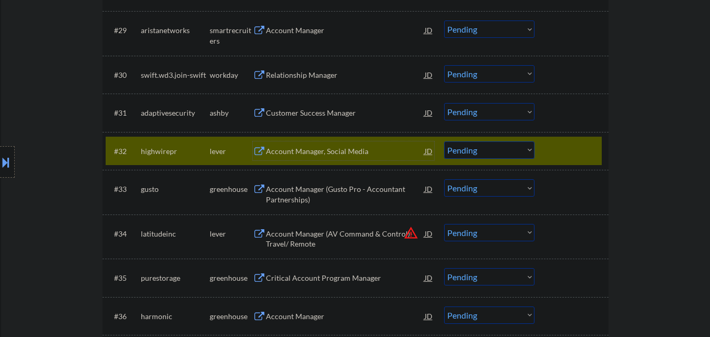
click at [352, 146] on div "Account Manager, Social Media" at bounding box center [345, 151] width 159 height 11
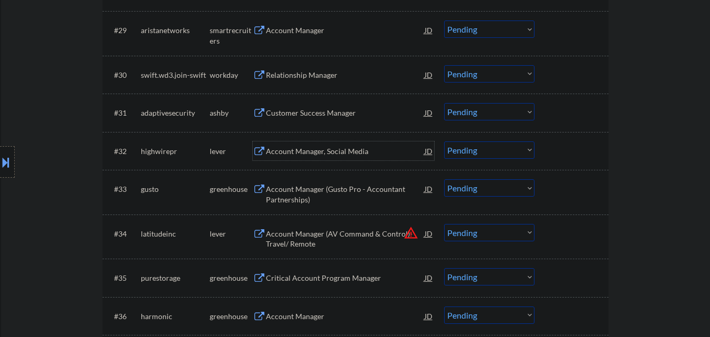
click at [0, 161] on button at bounding box center [6, 161] width 12 height 17
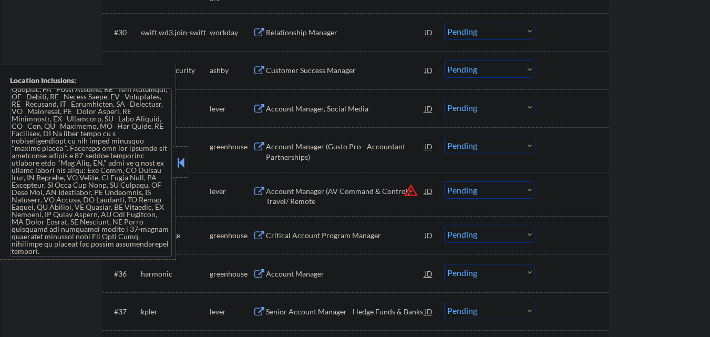
scroll to position [1342, 0]
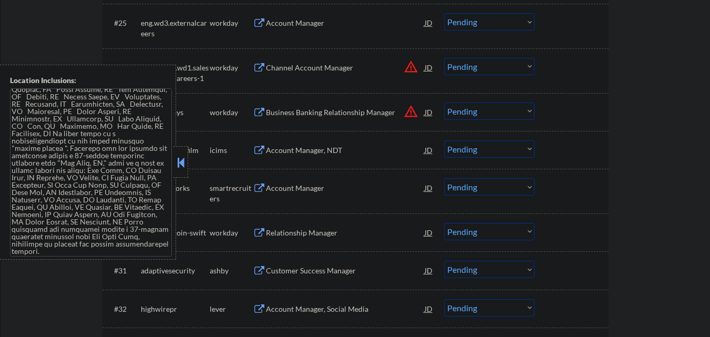
click at [183, 160] on button at bounding box center [181, 162] width 12 height 16
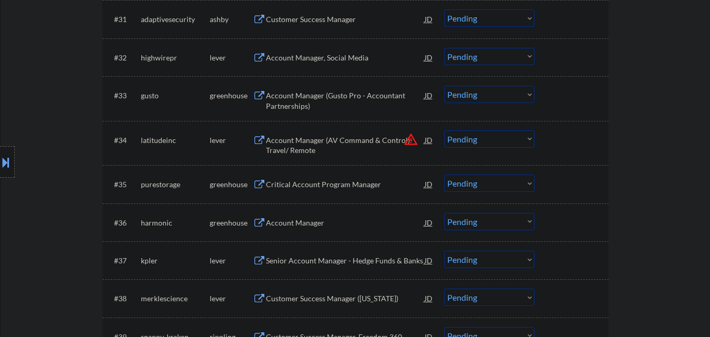
scroll to position [1576, 0]
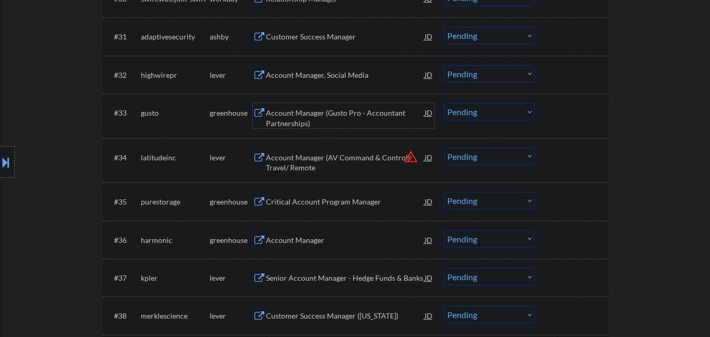
click at [325, 114] on div "Account Manager (Gusto Pro - Accountant Partnerships)" at bounding box center [345, 118] width 159 height 20
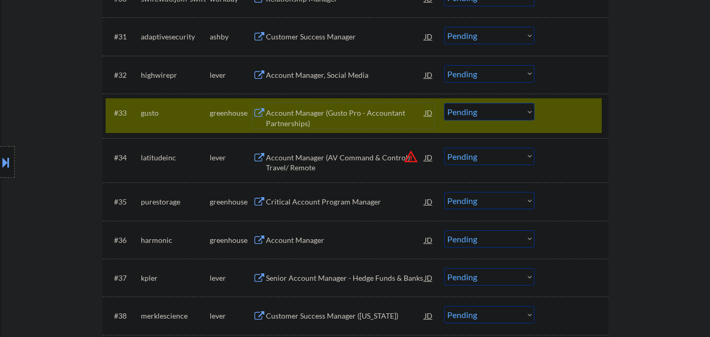
drag, startPoint x: 500, startPoint y: 111, endPoint x: 504, endPoint y: 120, distance: 9.2
click at [501, 111] on select "Choose an option... Pending Applied Excluded (Questions) Excluded (Expired) Exc…" at bounding box center [489, 111] width 90 height 17
click at [444, 103] on select "Choose an option... Pending Applied Excluded (Questions) Excluded (Expired) Exc…" at bounding box center [489, 111] width 90 height 17
click at [581, 114] on div at bounding box center [572, 112] width 46 height 19
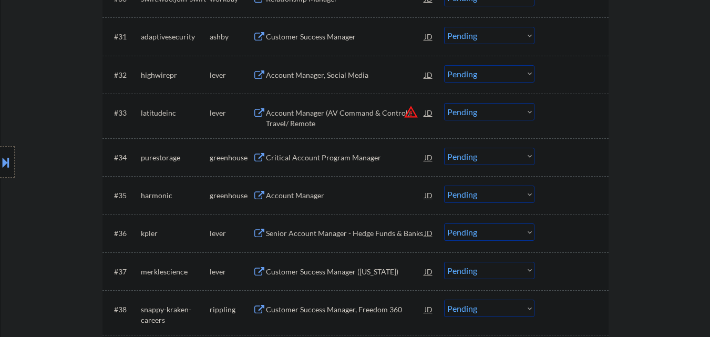
click at [411, 112] on button "warning_amber" at bounding box center [410, 112] width 15 height 15
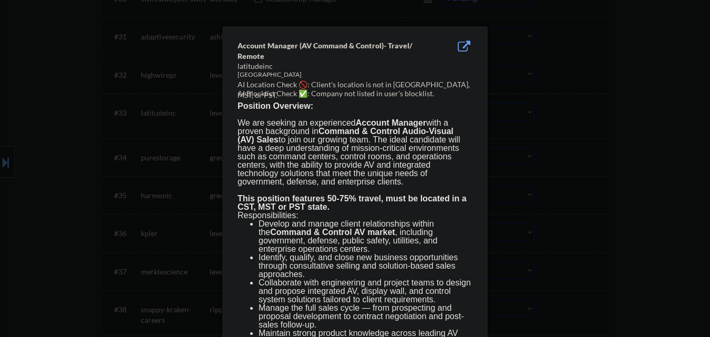
click at [545, 142] on div at bounding box center [355, 168] width 710 height 337
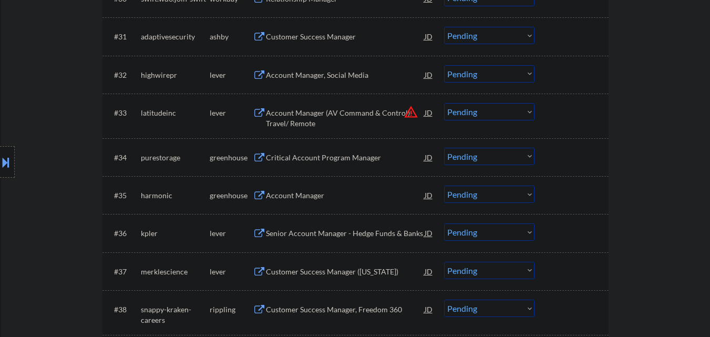
click at [410, 108] on button "warning_amber" at bounding box center [410, 112] width 15 height 15
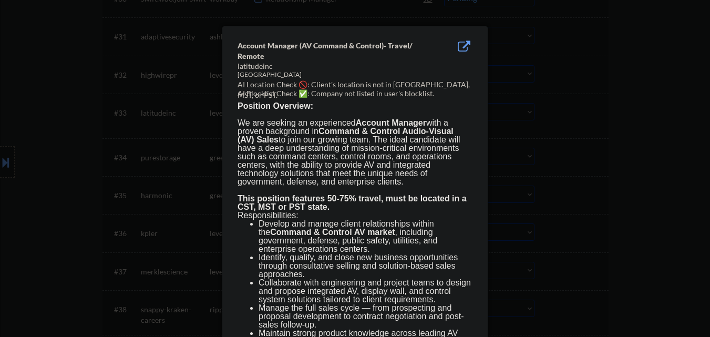
click at [559, 134] on div at bounding box center [355, 168] width 710 height 337
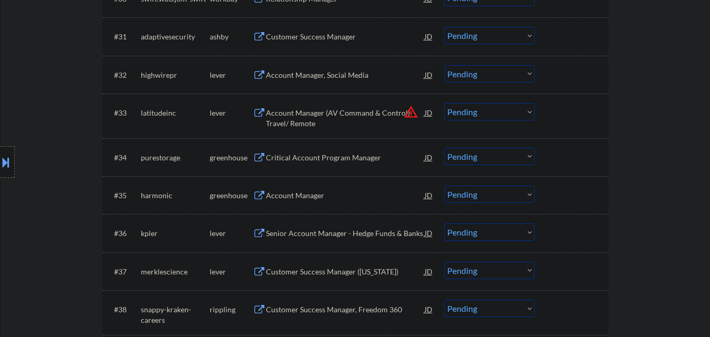
click at [509, 119] on select "Choose an option... Pending Applied Excluded (Questions) Excluded (Expired) Exc…" at bounding box center [489, 111] width 90 height 17
click at [444, 103] on select "Choose an option... Pending Applied Excluded (Questions) Excluded (Expired) Exc…" at bounding box center [489, 111] width 90 height 17
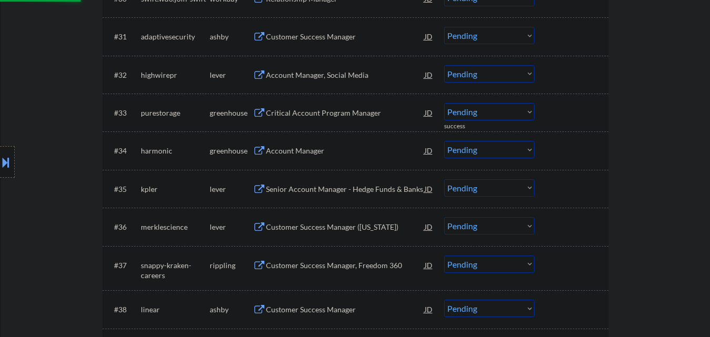
click at [353, 113] on div "Critical Account Program Manager" at bounding box center [345, 113] width 159 height 11
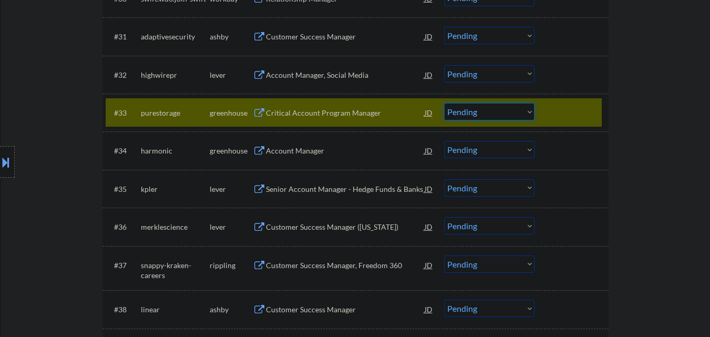
drag, startPoint x: 493, startPoint y: 112, endPoint x: 497, endPoint y: 120, distance: 9.2
click at [493, 112] on select "Choose an option... Pending Applied Excluded (Questions) Excluded (Expired) Exc…" at bounding box center [489, 111] width 90 height 17
click at [444, 103] on select "Choose an option... Pending Applied Excluded (Questions) Excluded (Expired) Exc…" at bounding box center [489, 111] width 90 height 17
click at [578, 111] on div at bounding box center [572, 112] width 46 height 19
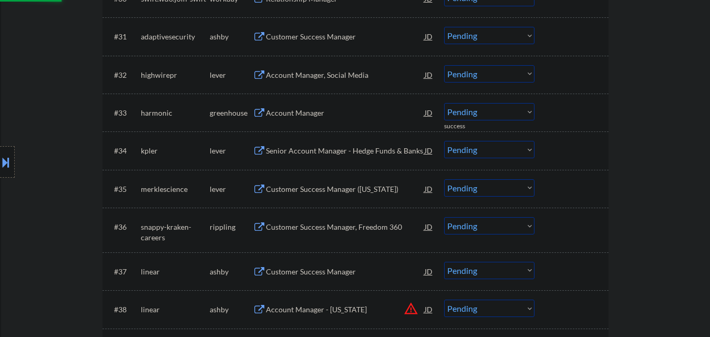
click at [352, 112] on div "Account Manager" at bounding box center [345, 113] width 159 height 11
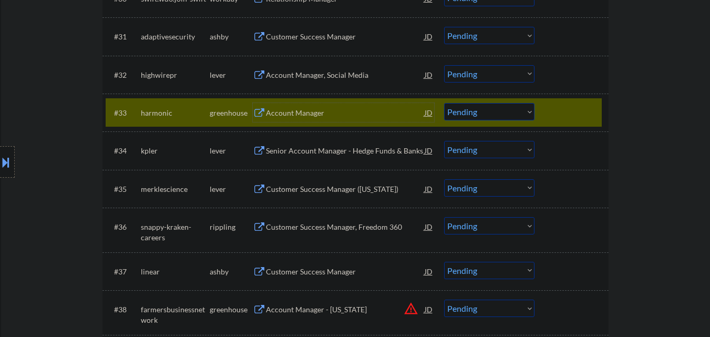
drag, startPoint x: 509, startPoint y: 112, endPoint x: 512, endPoint y: 119, distance: 7.8
click at [509, 112] on select "Choose an option... Pending Applied Excluded (Questions) Excluded (Expired) Exc…" at bounding box center [489, 111] width 90 height 17
click at [444, 103] on select "Choose an option... Pending Applied Excluded (Questions) Excluded (Expired) Exc…" at bounding box center [489, 111] width 90 height 17
click at [570, 108] on div at bounding box center [572, 112] width 46 height 19
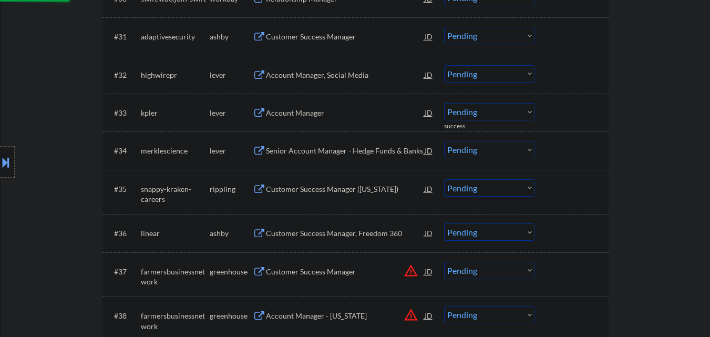
click at [327, 114] on div "Account Manager" at bounding box center [345, 113] width 159 height 11
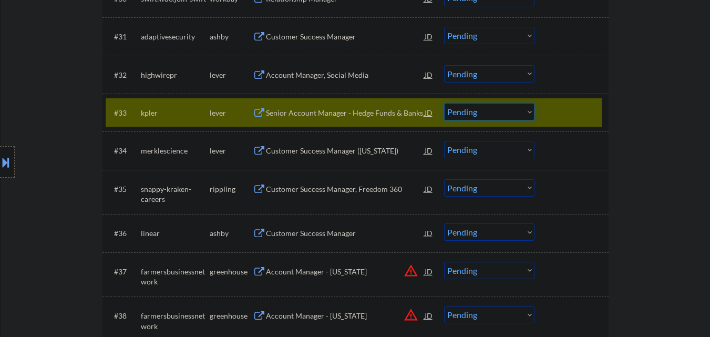
click at [477, 114] on select "Choose an option... Pending Applied Excluded (Questions) Excluded (Expired) Exc…" at bounding box center [489, 111] width 90 height 17
click at [444, 103] on select "Choose an option... Pending Applied Excluded (Questions) Excluded (Expired) Exc…" at bounding box center [489, 111] width 90 height 17
select select ""pending""
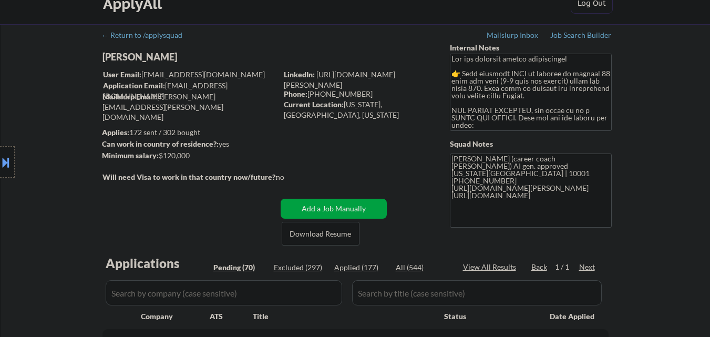
scroll to position [0, 0]
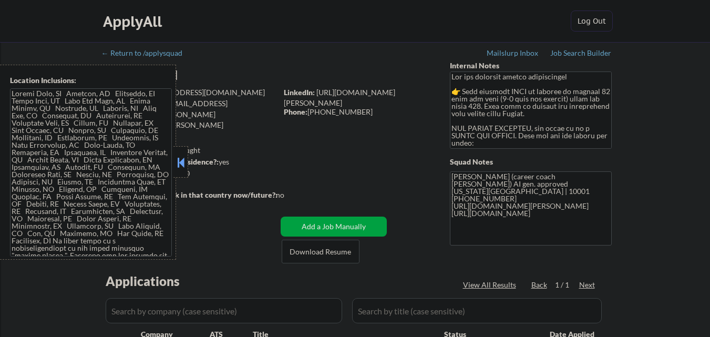
select select ""pending""
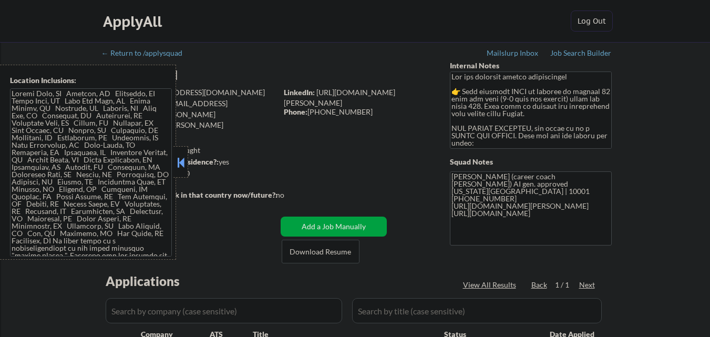
select select ""pending""
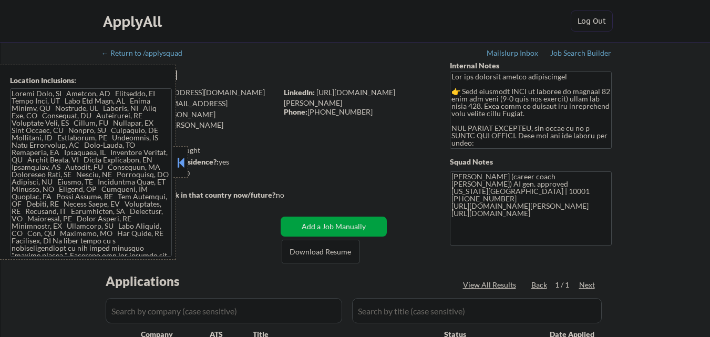
select select ""pending""
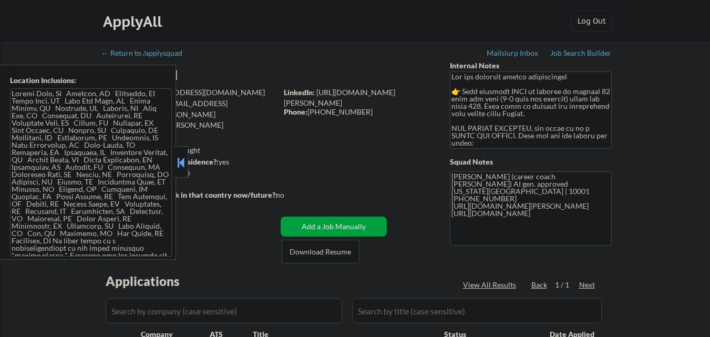
select select ""pending""
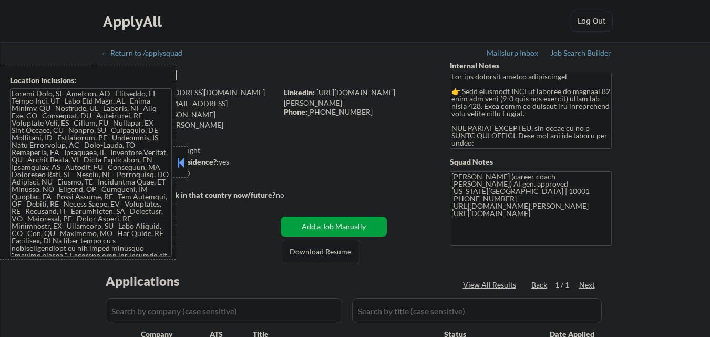
select select ""pending""
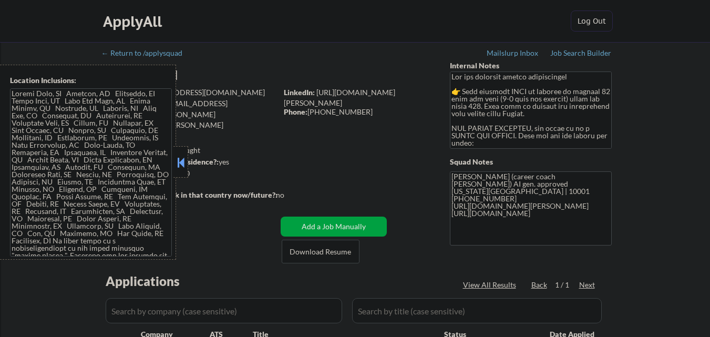
select select ""pending""
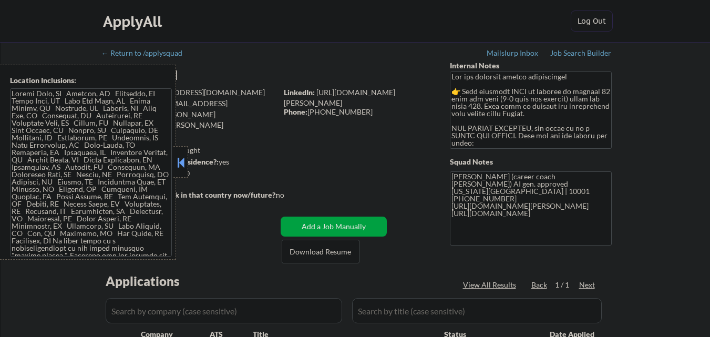
select select ""pending""
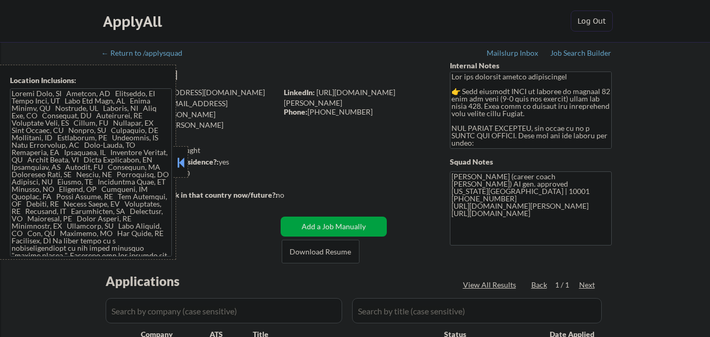
select select ""pending""
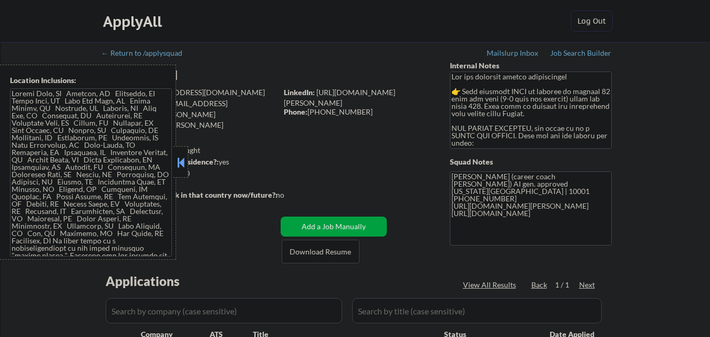
select select ""pending""
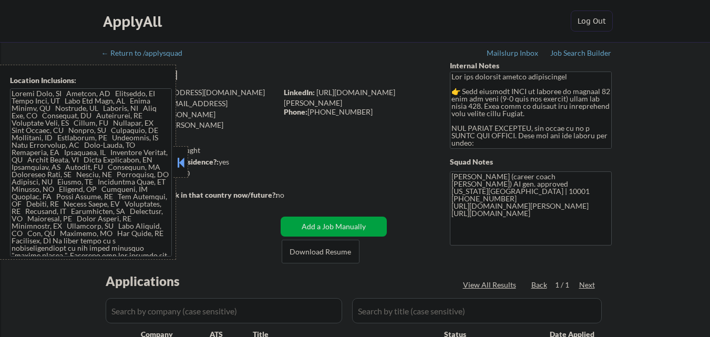
select select ""pending""
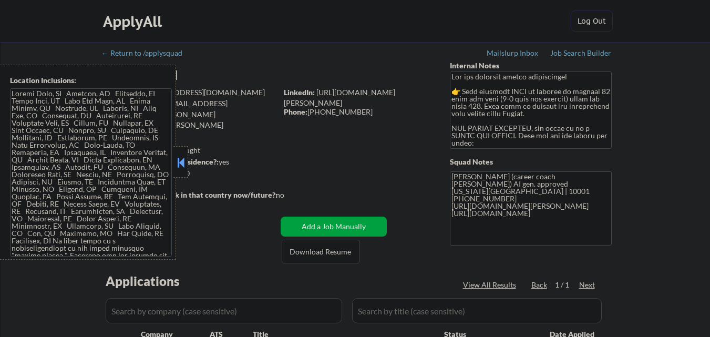
select select ""pending""
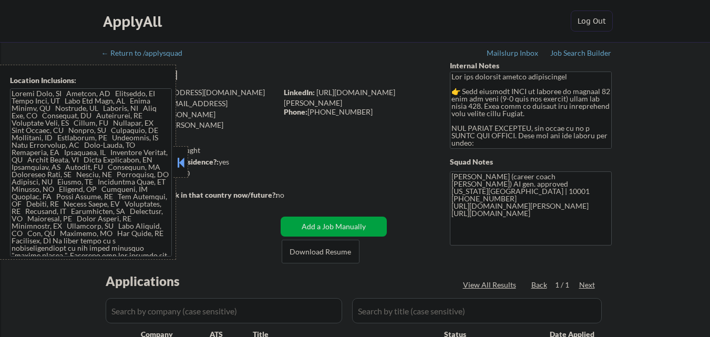
select select ""pending""
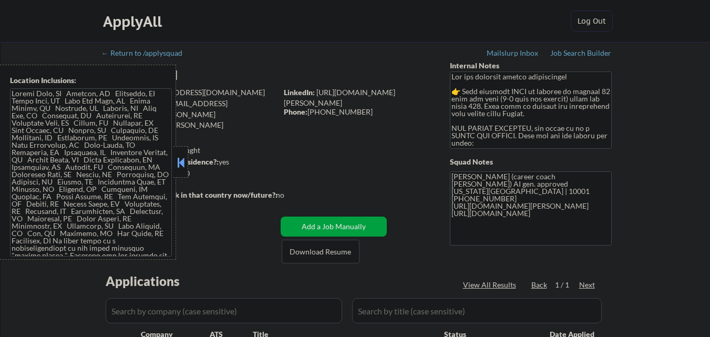
select select ""pending""
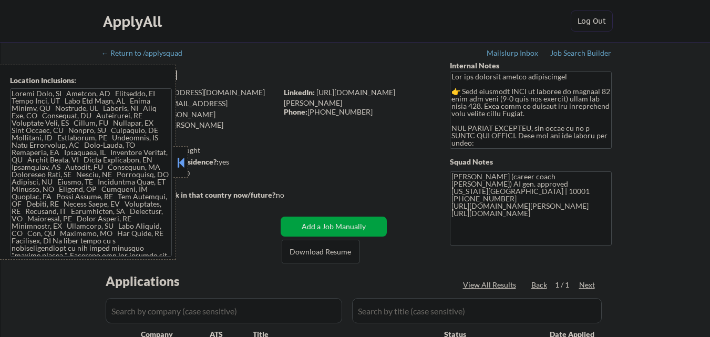
select select ""pending""
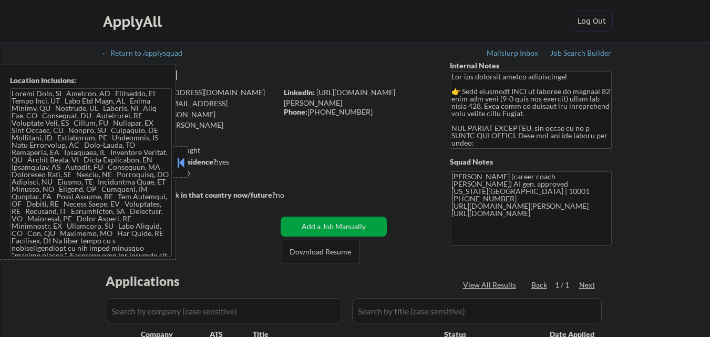
select select ""pending""
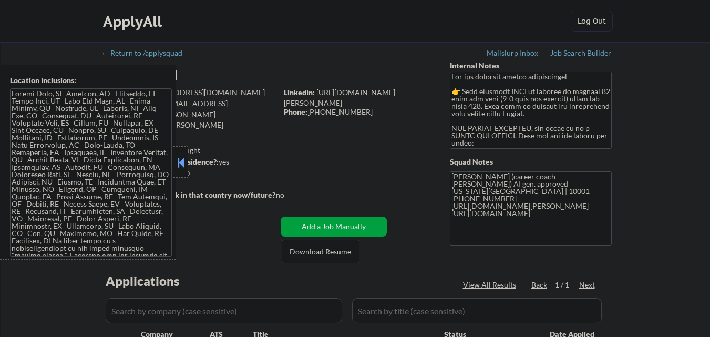
select select ""pending""
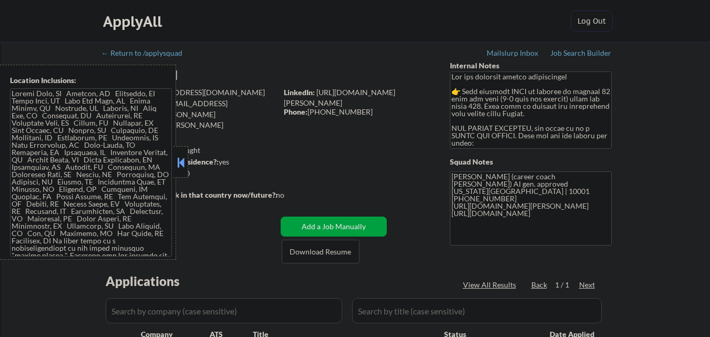
select select ""pending""
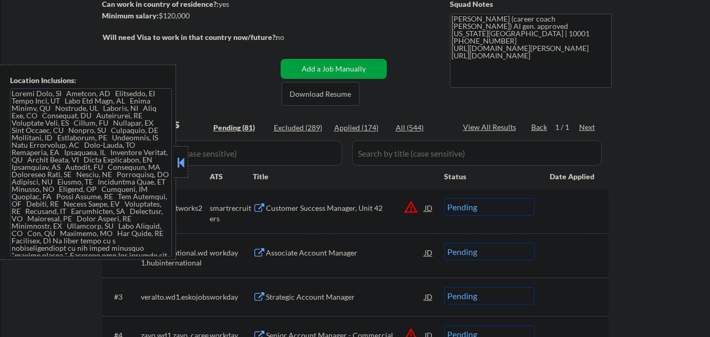
click at [178, 164] on button at bounding box center [181, 162] width 12 height 16
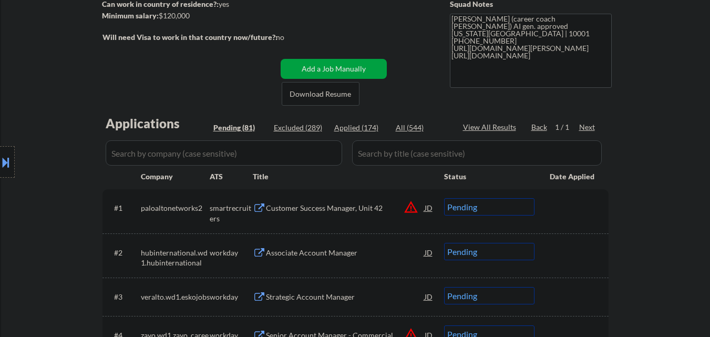
select select ""pending""
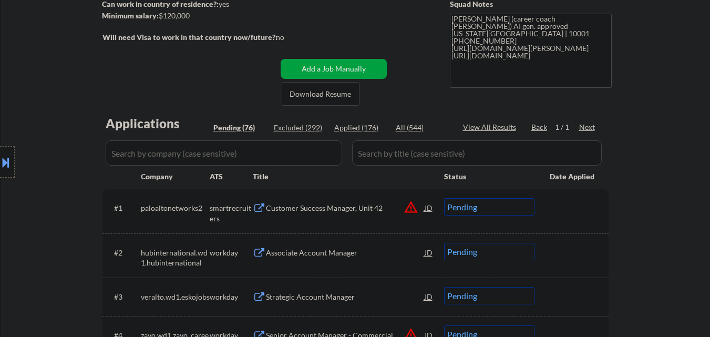
select select ""pending""
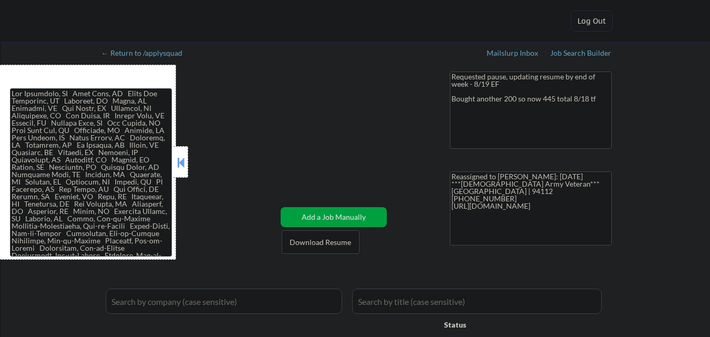
select select ""applied""
select select ""pending""
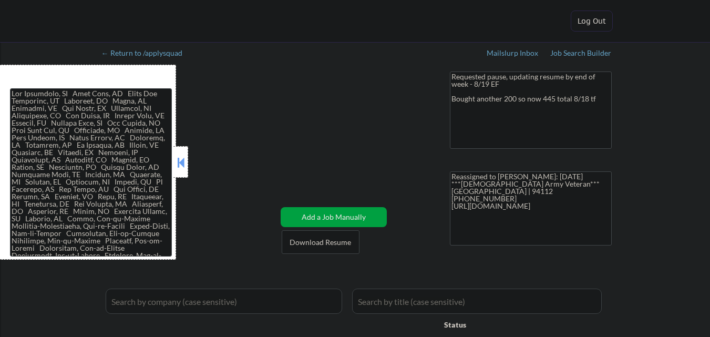
select select ""pending""
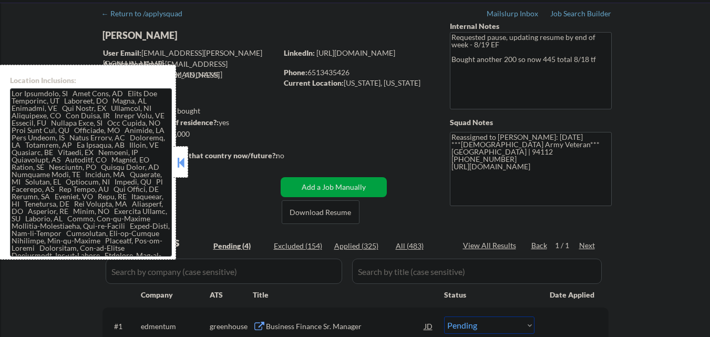
scroll to position [158, 0]
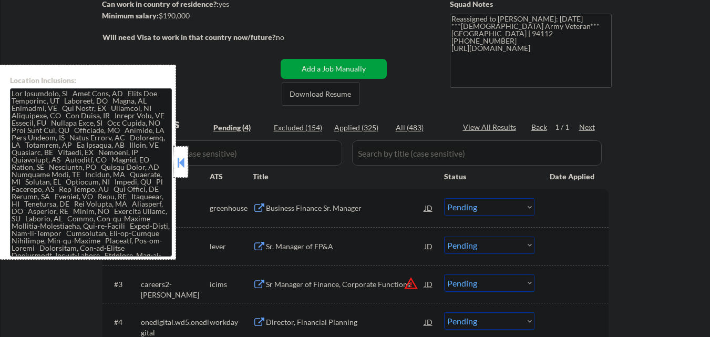
drag, startPoint x: 187, startPoint y: 165, endPoint x: 228, endPoint y: 182, distance: 44.8
click at [187, 165] on div at bounding box center [180, 162] width 15 height 32
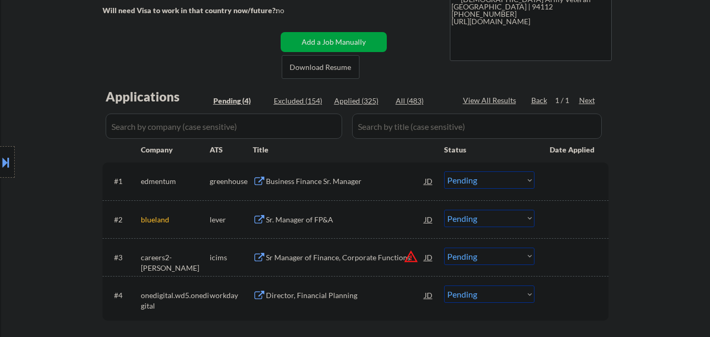
scroll to position [210, 0]
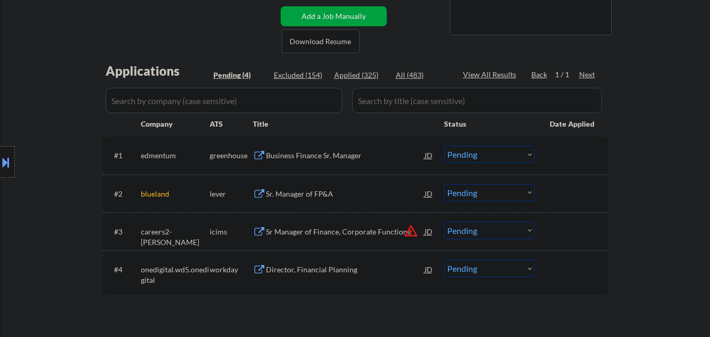
click at [336, 154] on div "Business Finance Sr. Manager" at bounding box center [345, 155] width 159 height 11
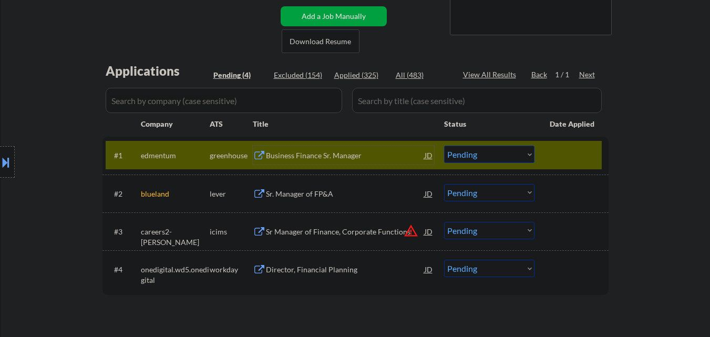
drag, startPoint x: 513, startPoint y: 152, endPoint x: 520, endPoint y: 162, distance: 12.4
click at [515, 153] on select "Choose an option... Pending Applied Excluded (Questions) Excluded (Expired) Exc…" at bounding box center [489, 153] width 90 height 17
click at [444, 145] on select "Choose an option... Pending Applied Excluded (Questions) Excluded (Expired) Exc…" at bounding box center [489, 153] width 90 height 17
click at [568, 152] on div at bounding box center [572, 154] width 46 height 19
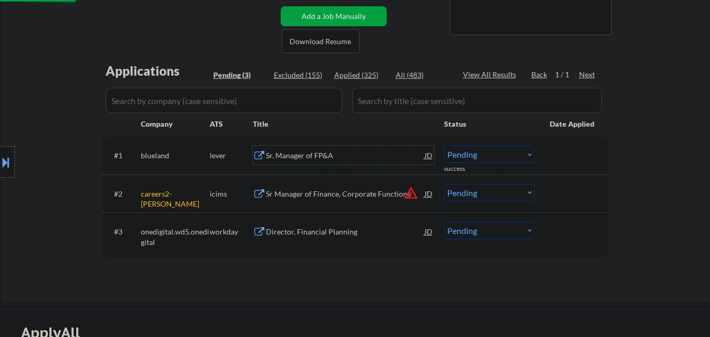
click at [322, 151] on div "Sr. Manager of FP&A" at bounding box center [345, 155] width 159 height 11
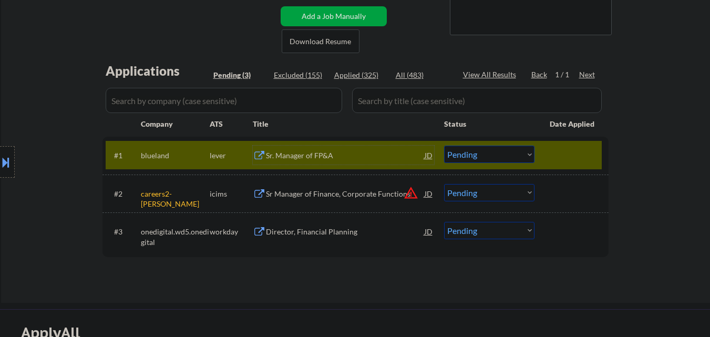
drag, startPoint x: 506, startPoint y: 148, endPoint x: 513, endPoint y: 161, distance: 15.0
click at [510, 154] on select "Choose an option... Pending Applied Excluded (Questions) Excluded (Expired) Exc…" at bounding box center [489, 153] width 90 height 17
click at [444, 145] on select "Choose an option... Pending Applied Excluded (Questions) Excluded (Expired) Exc…" at bounding box center [489, 153] width 90 height 17
click at [563, 153] on div at bounding box center [572, 154] width 46 height 19
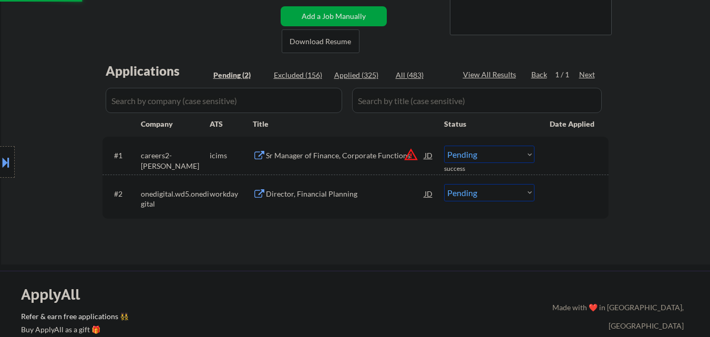
click at [412, 152] on button "warning_amber" at bounding box center [410, 154] width 15 height 15
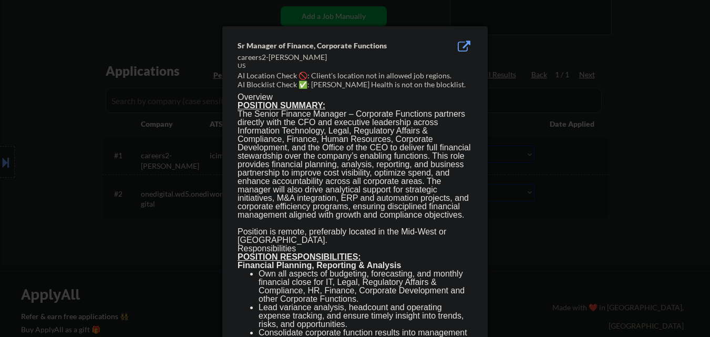
click at [534, 279] on div at bounding box center [355, 168] width 710 height 337
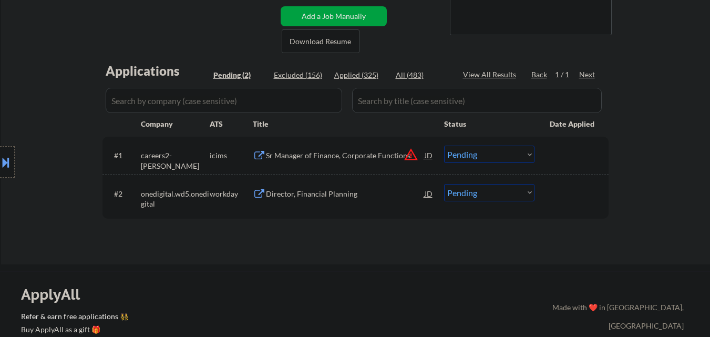
click at [509, 153] on select "Choose an option... Pending Applied Excluded (Questions) Excluded (Expired) Exc…" at bounding box center [489, 153] width 90 height 17
click at [411, 153] on button "warning_amber" at bounding box center [410, 154] width 15 height 15
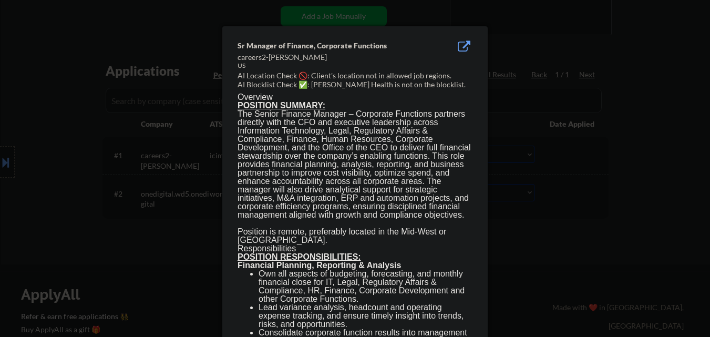
drag, startPoint x: 128, startPoint y: 232, endPoint x: 280, endPoint y: 217, distance: 153.0
click at [132, 231] on div at bounding box center [355, 168] width 710 height 337
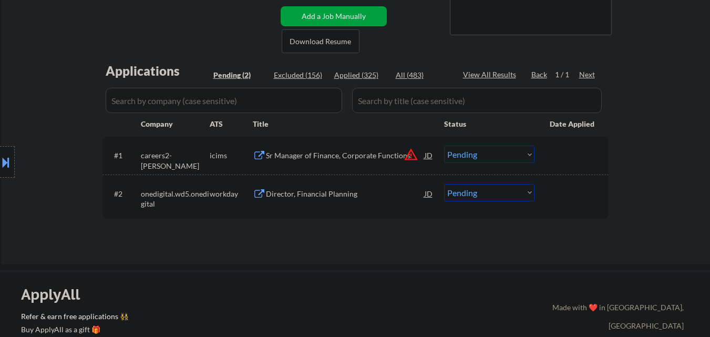
click at [501, 155] on select "Choose an option... Pending Applied Excluded (Questions) Excluded (Expired) Exc…" at bounding box center [489, 153] width 90 height 17
click at [444, 145] on select "Choose an option... Pending Applied Excluded (Questions) Excluded (Expired) Exc…" at bounding box center [489, 153] width 90 height 17
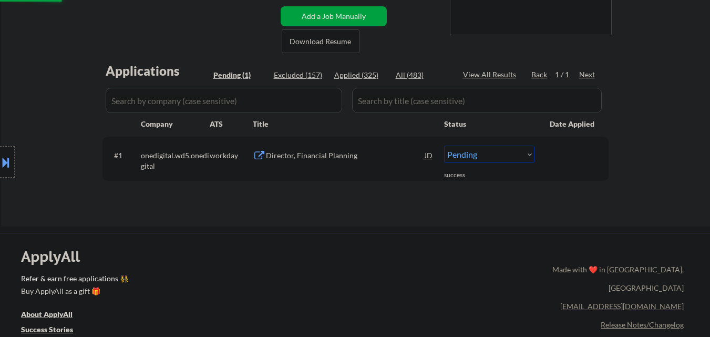
click at [350, 144] on div "#1 onedigital.wd5.onedigital workday Director, Financial Planning JD warning_am…" at bounding box center [354, 158] width 496 height 35
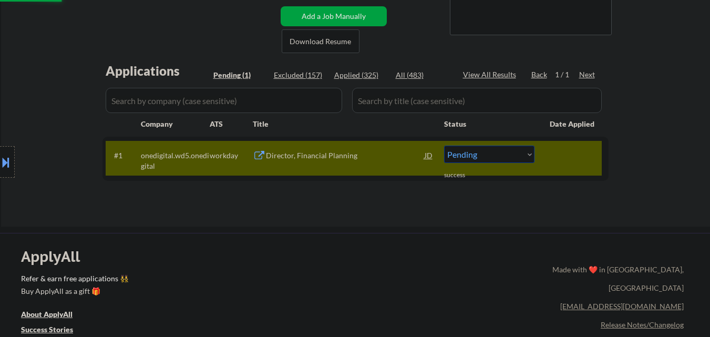
click at [350, 144] on div "#1 onedigital.wd5.onedigital workday Director, Financial Planning JD warning_am…" at bounding box center [354, 158] width 496 height 35
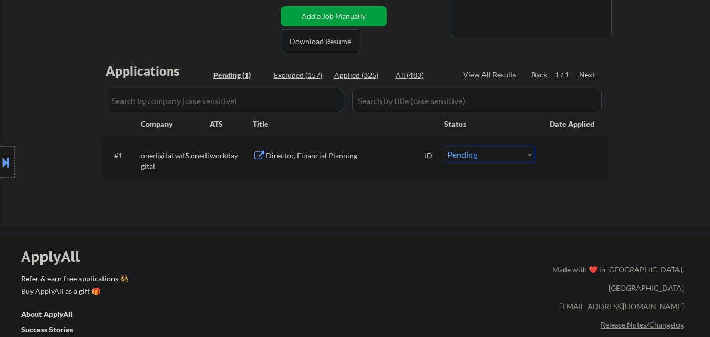
click at [347, 149] on div "Director, Financial Planning" at bounding box center [345, 154] width 159 height 19
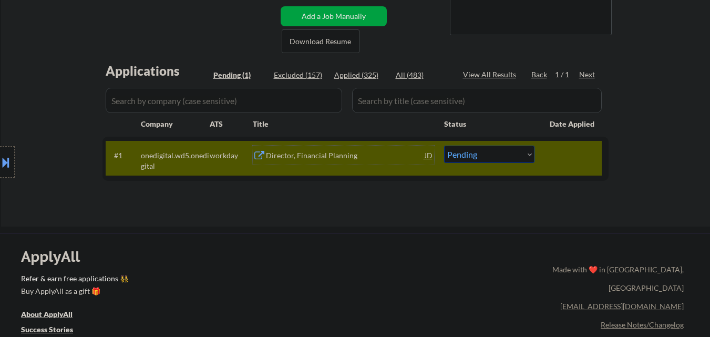
drag, startPoint x: 501, startPoint y: 148, endPoint x: 503, endPoint y: 160, distance: 12.3
click at [502, 152] on select "Choose an option... Pending Applied Excluded (Questions) Excluded (Expired) Exc…" at bounding box center [489, 153] width 90 height 17
select select ""excluded__salary_""
click at [444, 145] on select "Choose an option... Pending Applied Excluded (Questions) Excluded (Expired) Exc…" at bounding box center [489, 153] width 90 height 17
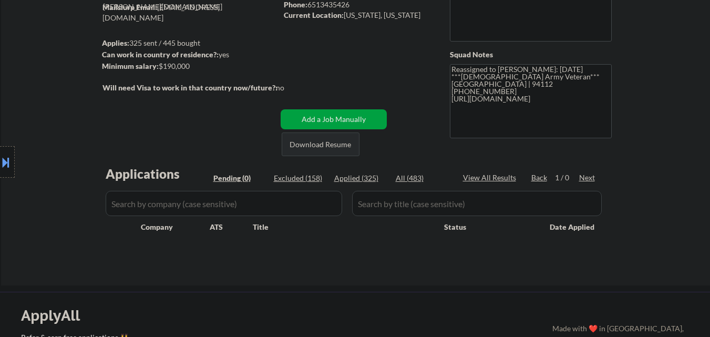
scroll to position [105, 0]
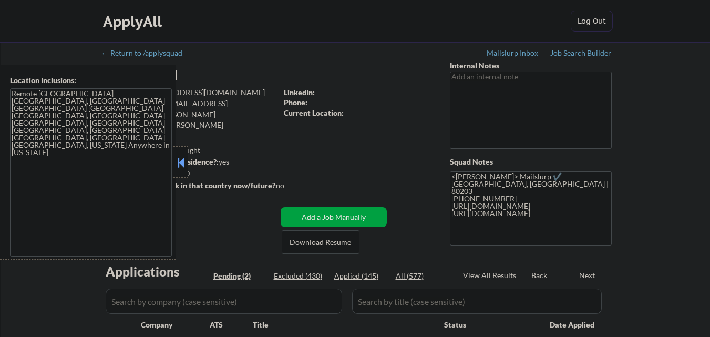
select select ""pending""
click at [182, 156] on button at bounding box center [181, 162] width 12 height 16
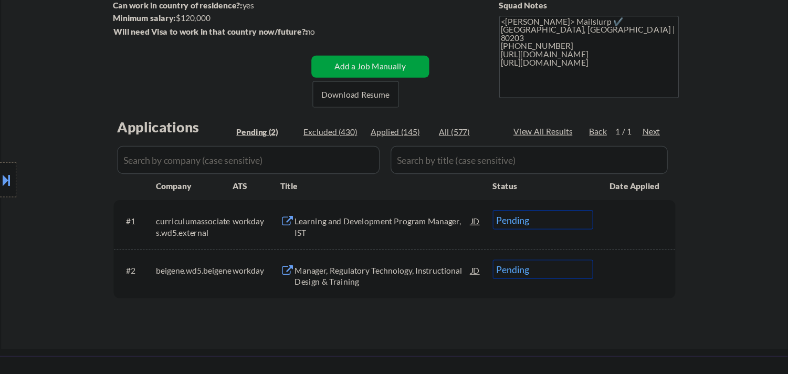
scroll to position [158, 0]
click at [371, 200] on div "Learning and Development Program Manager, IST" at bounding box center [345, 203] width 159 height 20
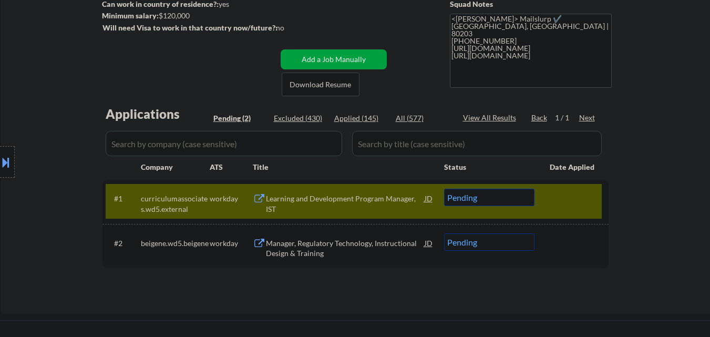
click at [0, 178] on div "Location Inclusions: Remote [GEOGRAPHIC_DATA] [GEOGRAPHIC_DATA], [GEOGRAPHIC_DA…" at bounding box center [94, 162] width 188 height 195
click at [10, 161] on button at bounding box center [6, 161] width 12 height 17
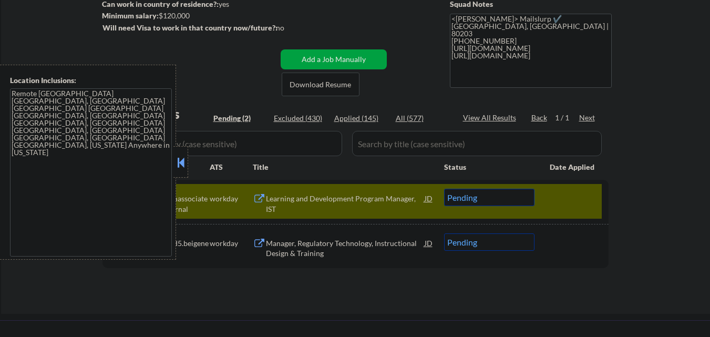
click at [129, 116] on textarea "Remote [GEOGRAPHIC_DATA] [GEOGRAPHIC_DATA], [GEOGRAPHIC_DATA] [GEOGRAPHIC_DATA]…" at bounding box center [91, 172] width 162 height 168
select select ""pending""
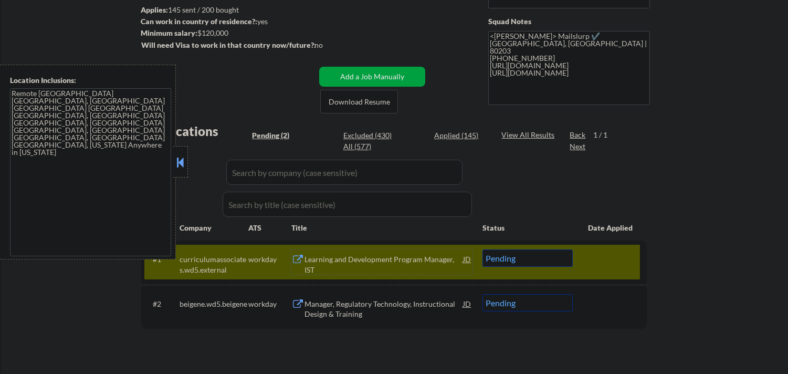
click at [364, 265] on div "Learning and Development Program Manager, IST" at bounding box center [384, 264] width 159 height 20
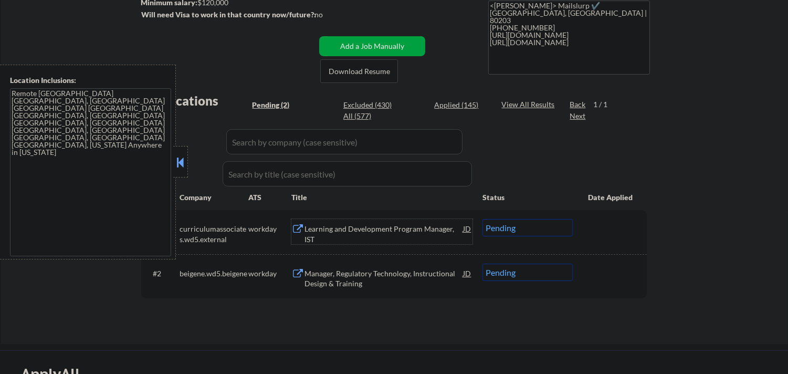
scroll to position [216, 0]
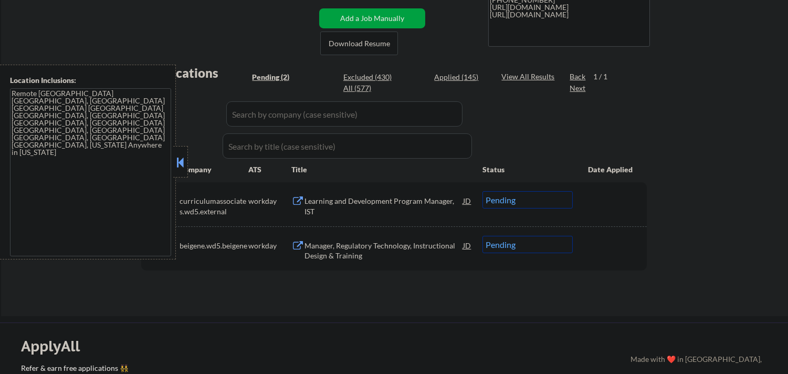
drag, startPoint x: 183, startPoint y: 165, endPoint x: 291, endPoint y: 186, distance: 110.7
click at [184, 165] on button at bounding box center [180, 162] width 12 height 16
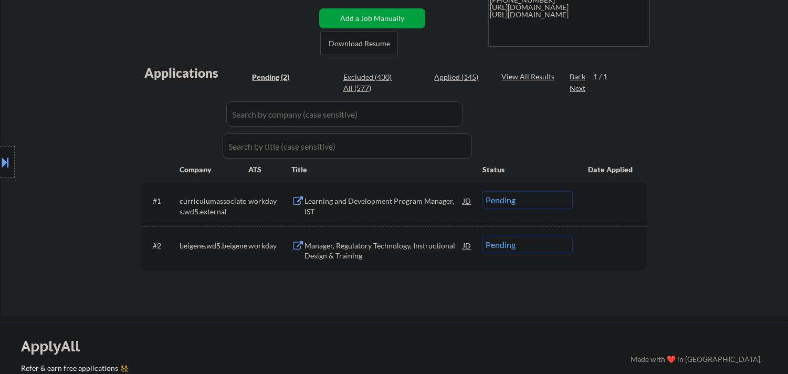
click at [541, 202] on select "Choose an option... Pending Applied Excluded (Questions) Excluded (Expired) Exc…" at bounding box center [528, 199] width 90 height 17
click at [483, 191] on select "Choose an option... Pending Applied Excluded (Questions) Excluded (Expired) Exc…" at bounding box center [528, 199] width 90 height 17
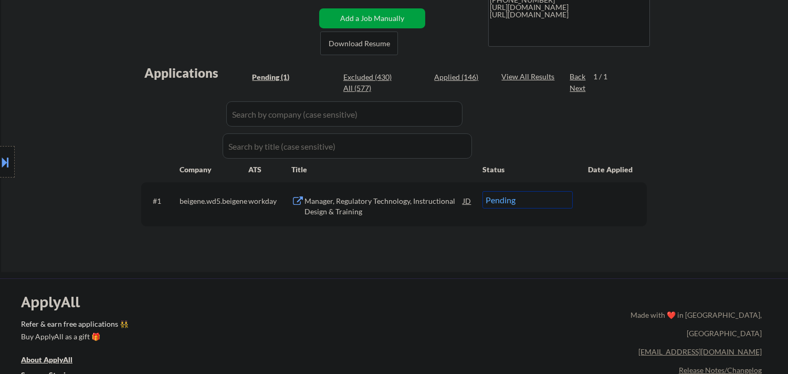
click at [356, 201] on div "Manager, Regulatory Technology, Instructional Design & Training" at bounding box center [384, 206] width 159 height 20
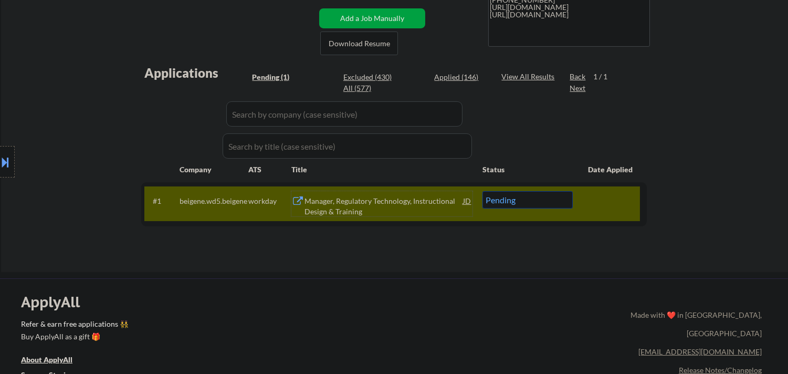
drag, startPoint x: 539, startPoint y: 197, endPoint x: 545, endPoint y: 207, distance: 12.0
click at [539, 197] on select "Choose an option... Pending Applied Excluded (Questions) Excluded (Expired) Exc…" at bounding box center [528, 199] width 90 height 17
select select ""excluded__bad_match_""
click at [483, 191] on select "Choose an option... Pending Applied Excluded (Questions) Excluded (Expired) Exc…" at bounding box center [528, 199] width 90 height 17
